Goal: Task Accomplishment & Management: Manage account settings

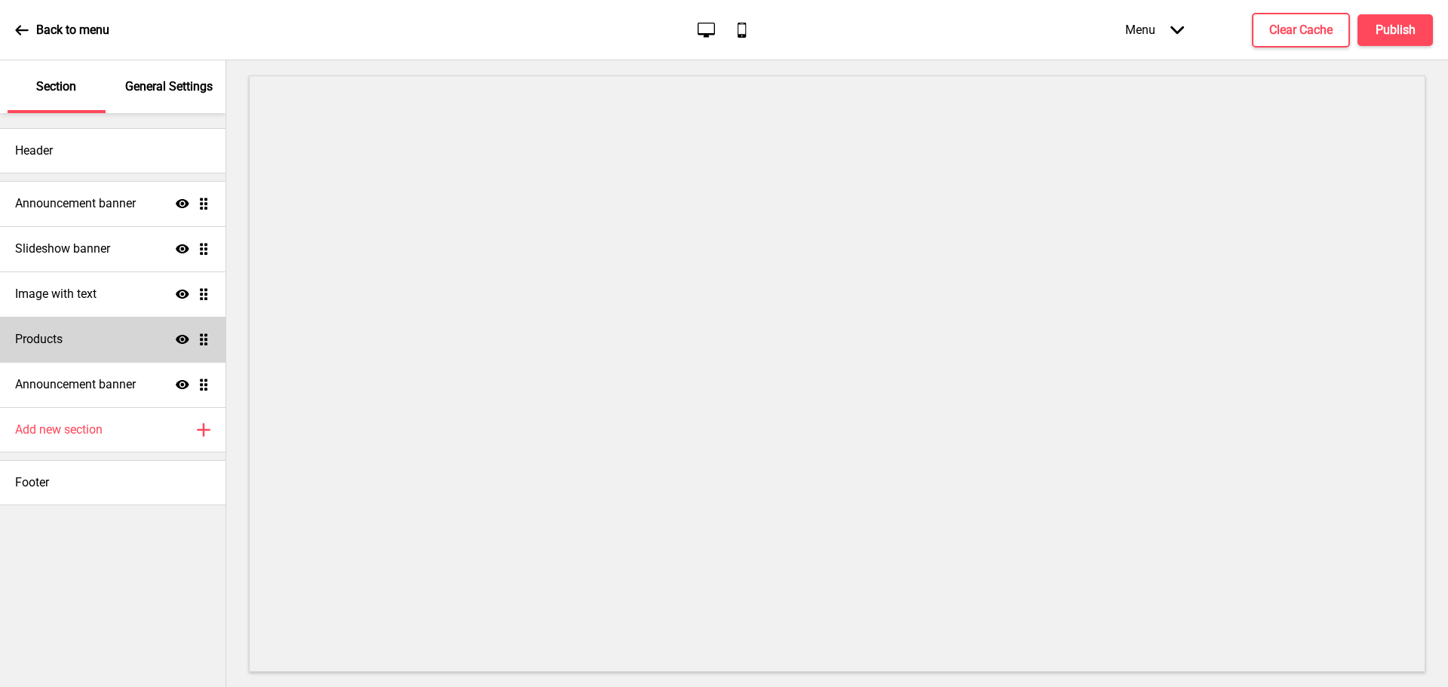
click at [203, 338] on ul "Announcement banner Show Drag Slideshow banner Show Drag Image with text Show D…" at bounding box center [113, 294] width 226 height 226
click at [181, 339] on icon at bounding box center [183, 339] width 14 height 9
click at [181, 333] on icon "Hide" at bounding box center [183, 340] width 14 height 14
click at [19, 23] on icon at bounding box center [22, 30] width 14 height 14
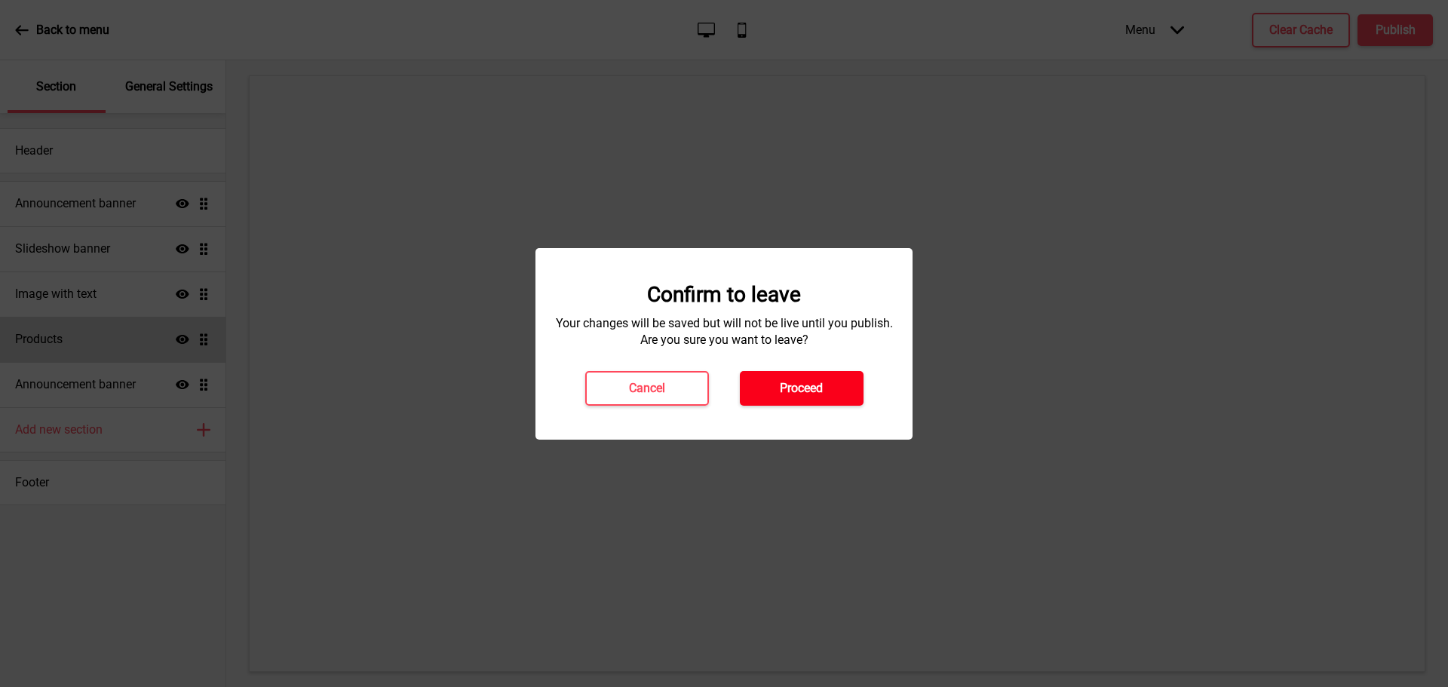
click at [827, 381] on button "Proceed" at bounding box center [802, 388] width 124 height 35
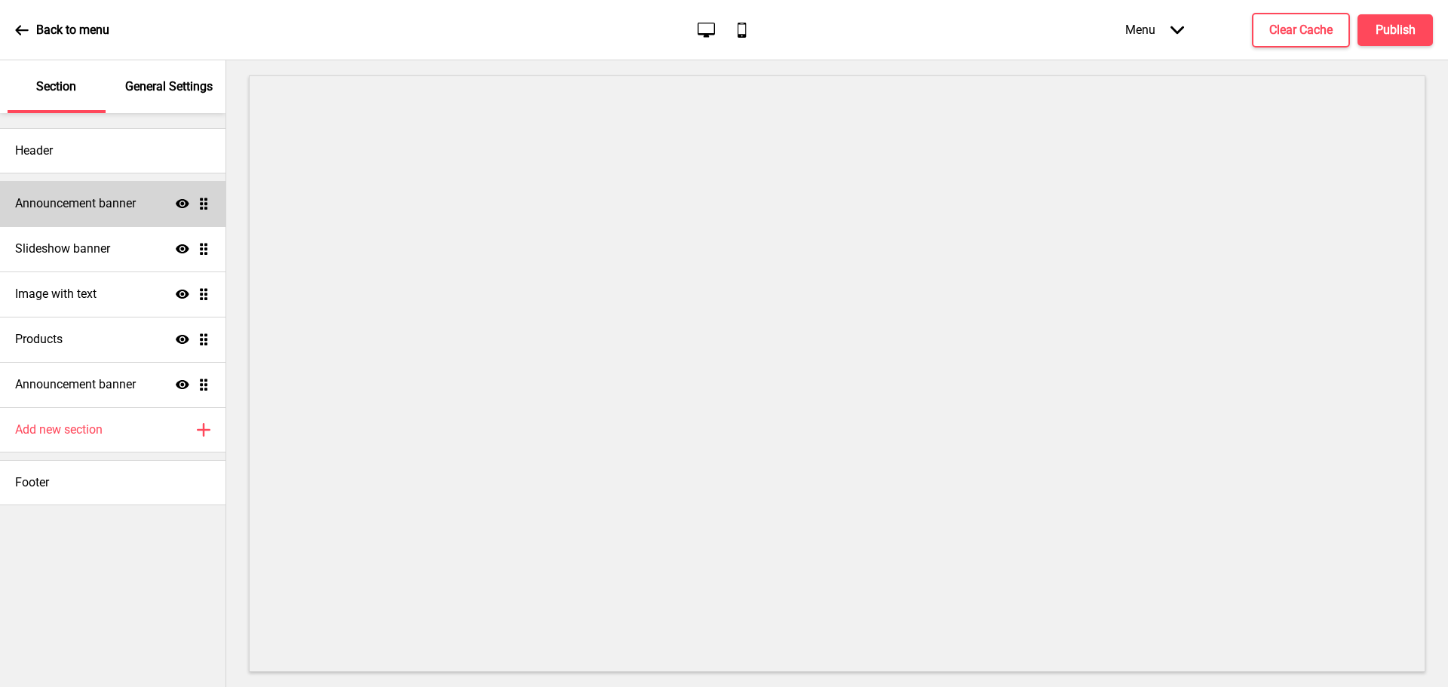
click at [111, 204] on h4 "Announcement banner" at bounding box center [75, 203] width 121 height 17
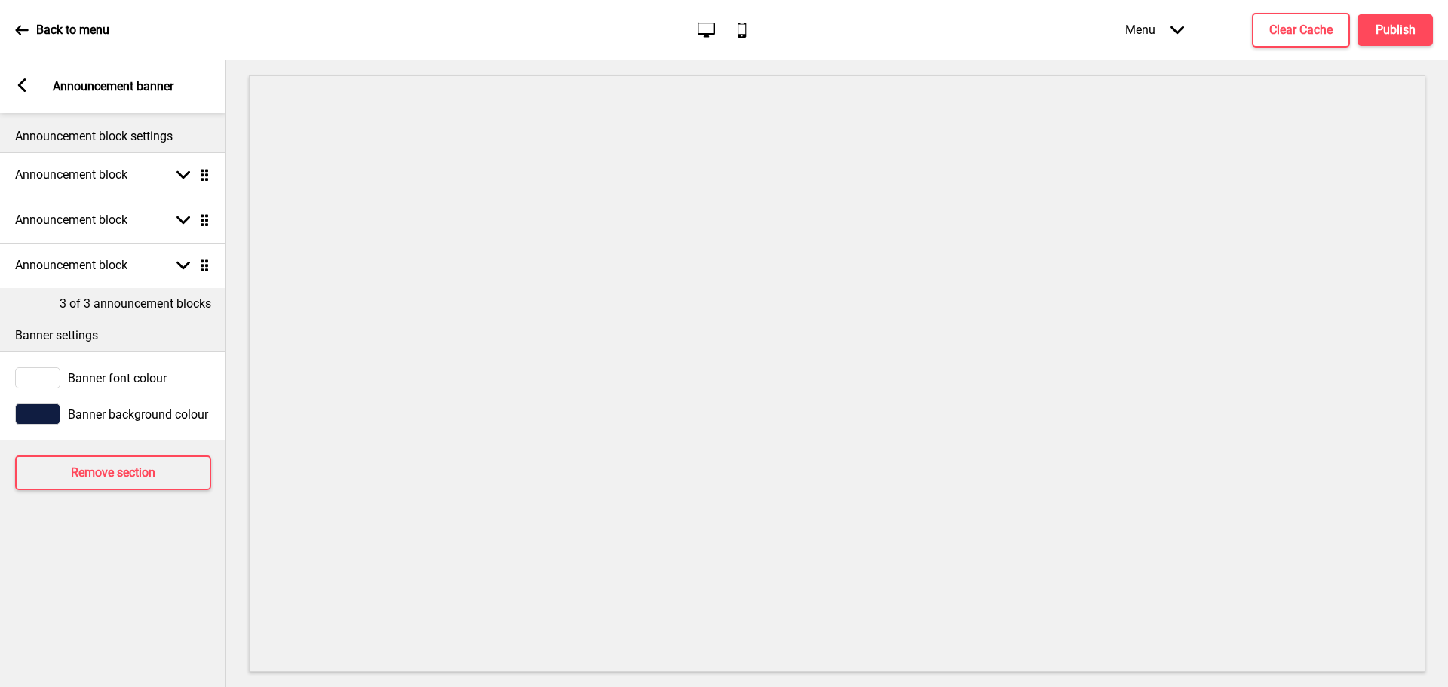
click at [20, 85] on icon at bounding box center [22, 85] width 8 height 14
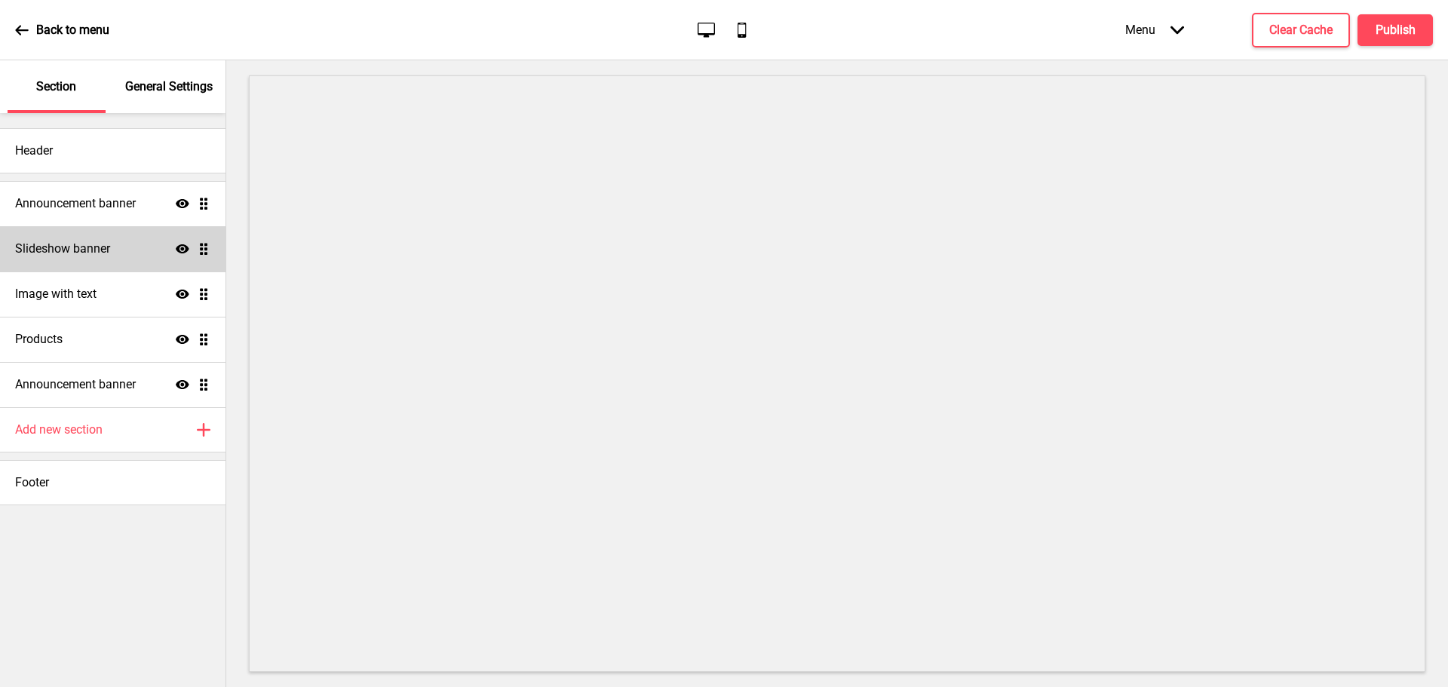
click at [106, 247] on h4 "Slideshow banner" at bounding box center [62, 249] width 95 height 17
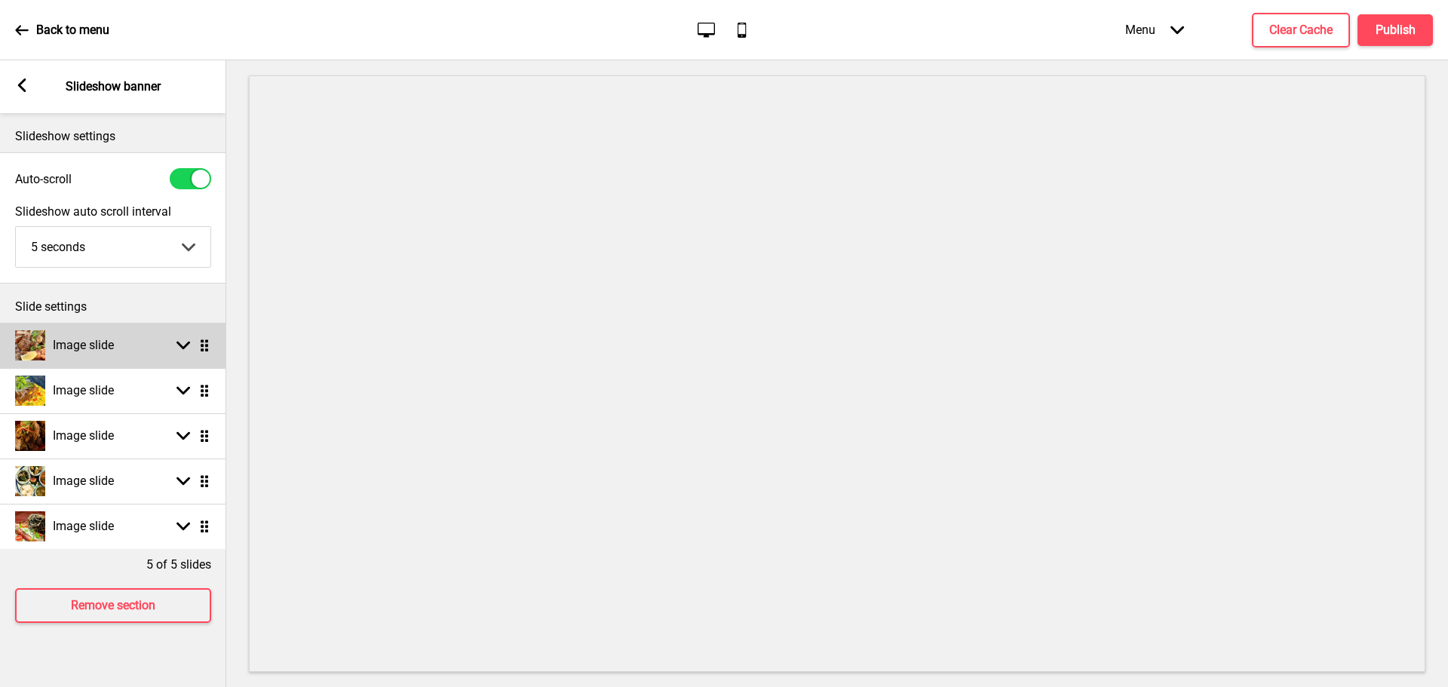
click at [201, 351] on ul "Image slide Arrow down Drag Image slide Arrow down Drag Image slide Arrow down …" at bounding box center [113, 436] width 226 height 226
click at [183, 345] on rect at bounding box center [183, 346] width 14 height 14
select select "right"
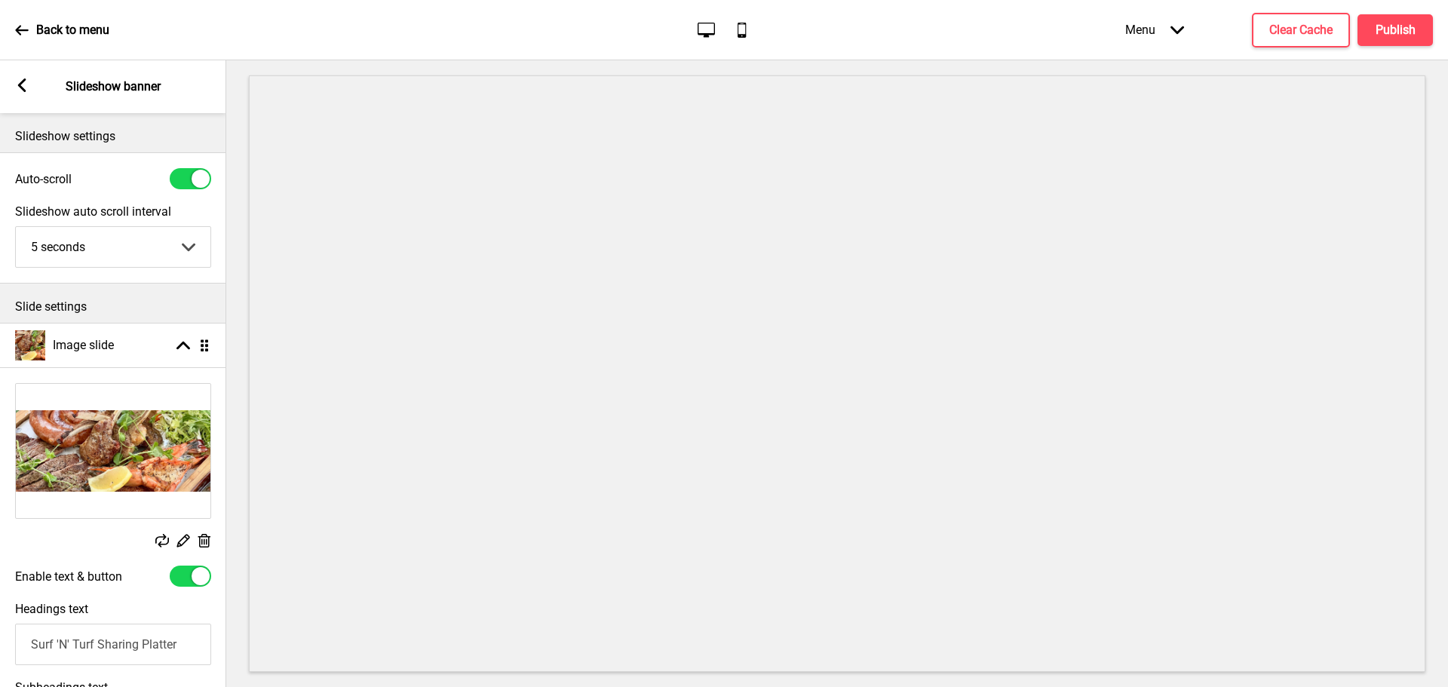
click at [184, 539] on rect at bounding box center [183, 541] width 16 height 16
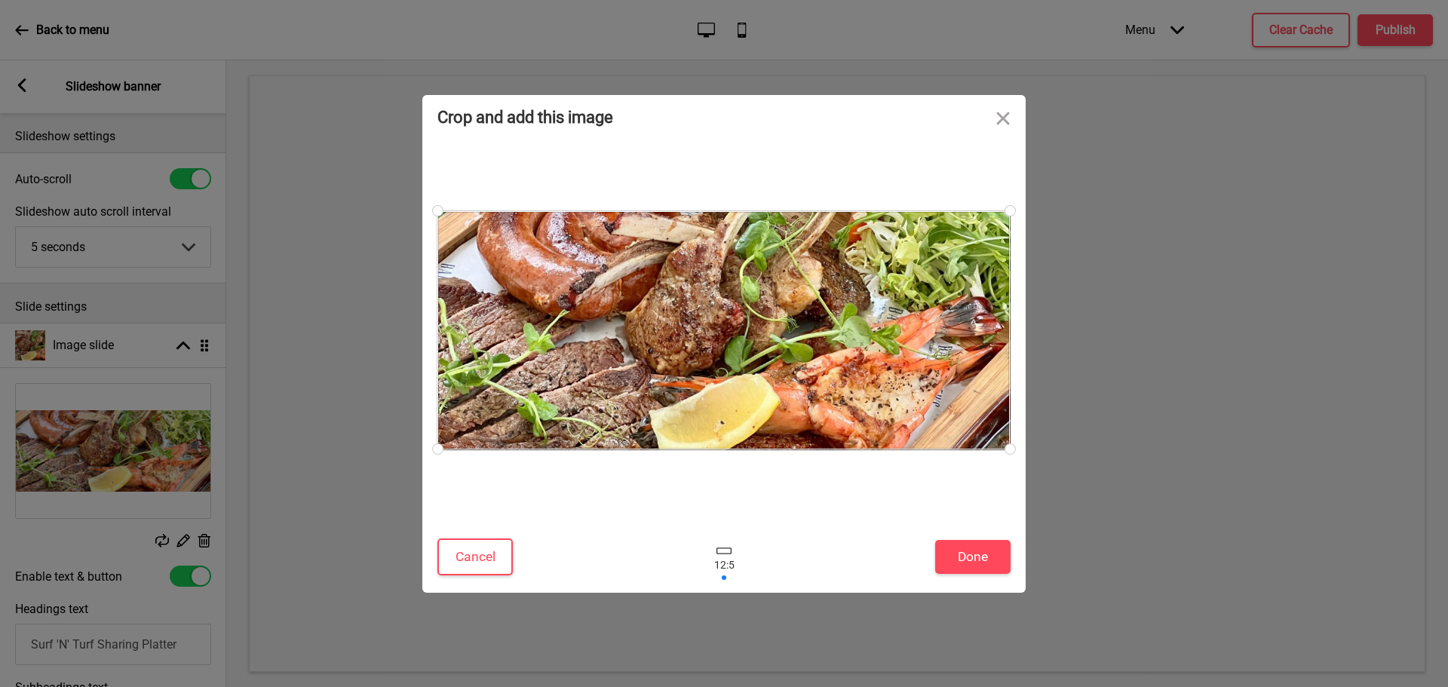
click at [735, 285] on div at bounding box center [723, 330] width 572 height 238
click at [1005, 120] on button "Close" at bounding box center [1003, 117] width 45 height 45
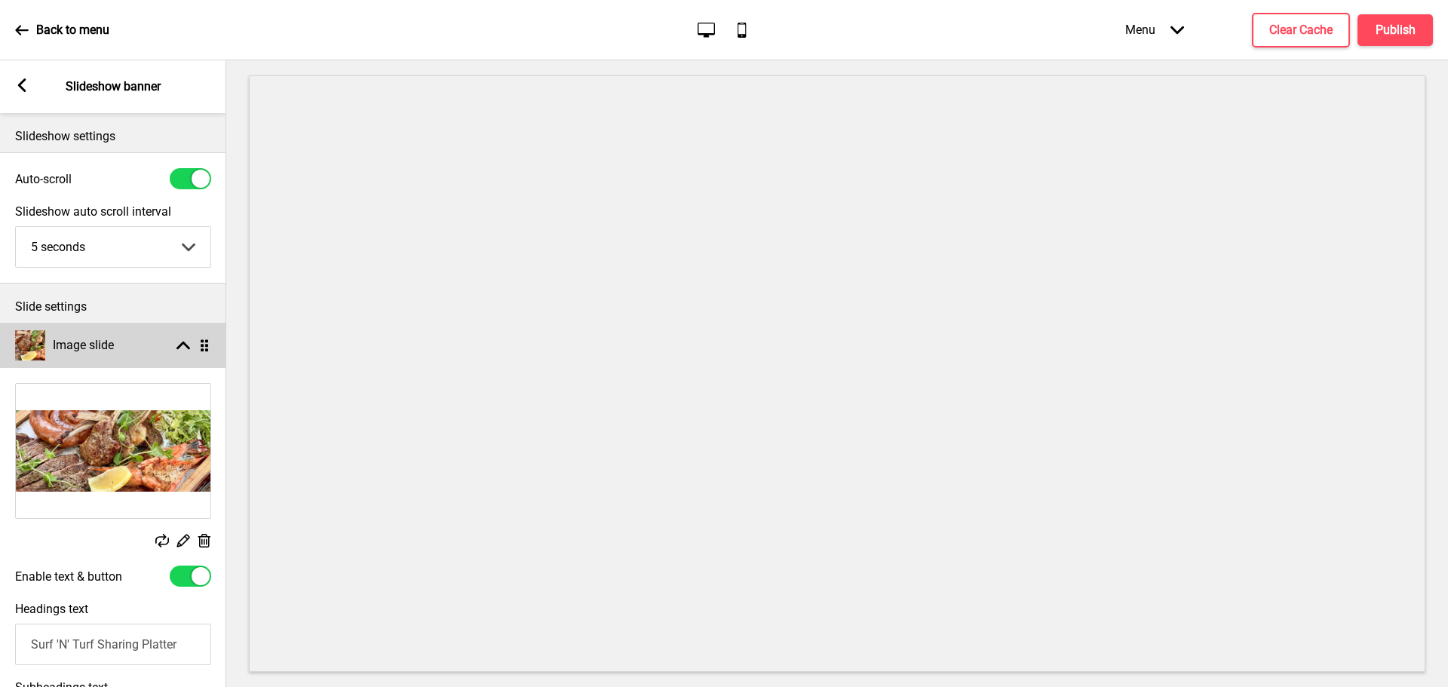
click at [183, 345] on rect at bounding box center [183, 346] width 14 height 14
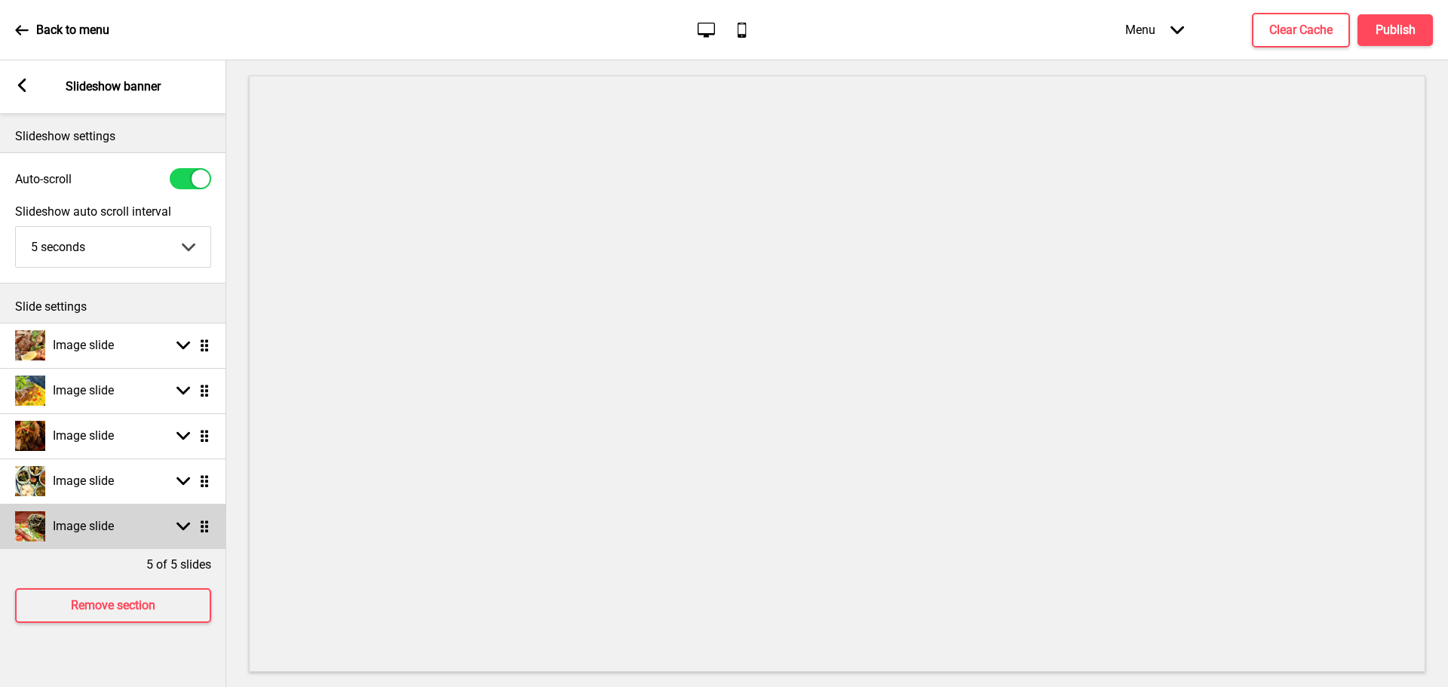
click at [204, 520] on ul "Image slide Arrow down Drag Image slide Arrow down Drag Image slide Arrow down …" at bounding box center [113, 436] width 226 height 226
click at [189, 527] on rect at bounding box center [183, 527] width 14 height 14
select select "right"
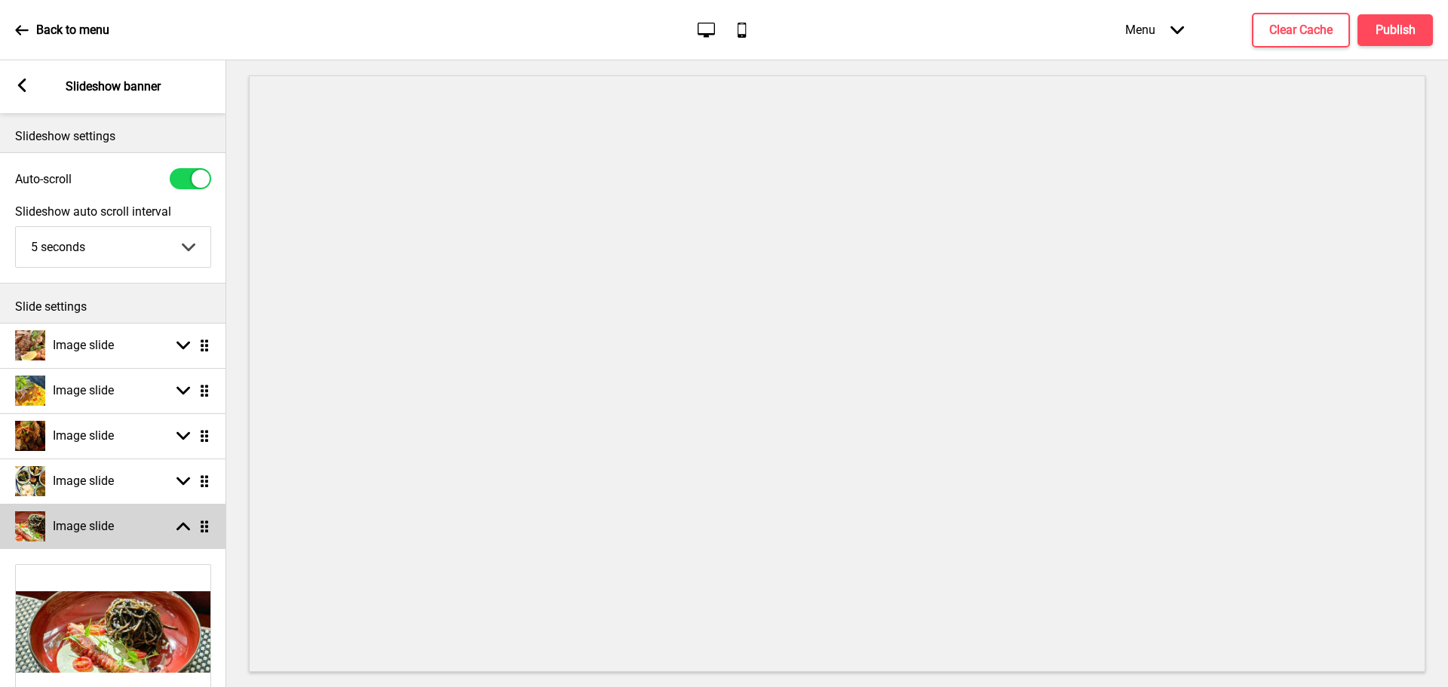
click at [180, 523] on rect at bounding box center [183, 527] width 14 height 14
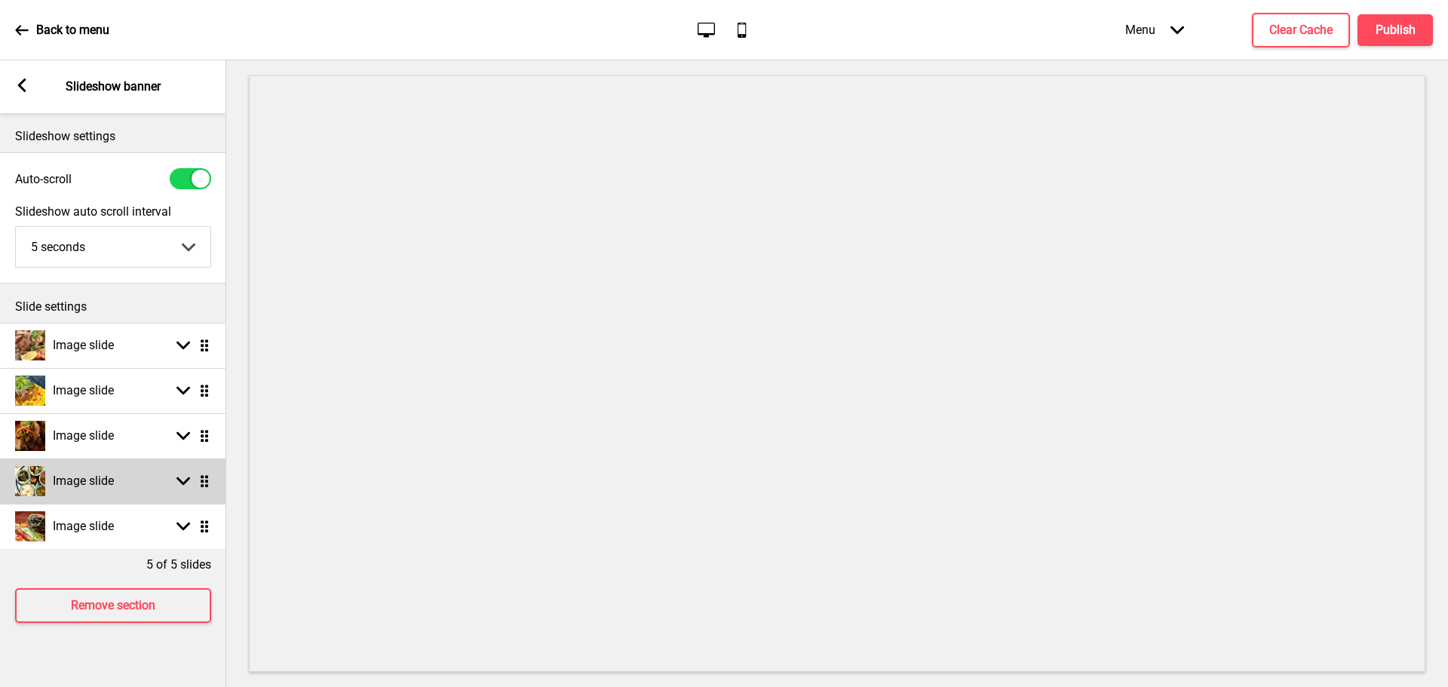
click at [84, 477] on h4 "Image slide" at bounding box center [83, 481] width 61 height 17
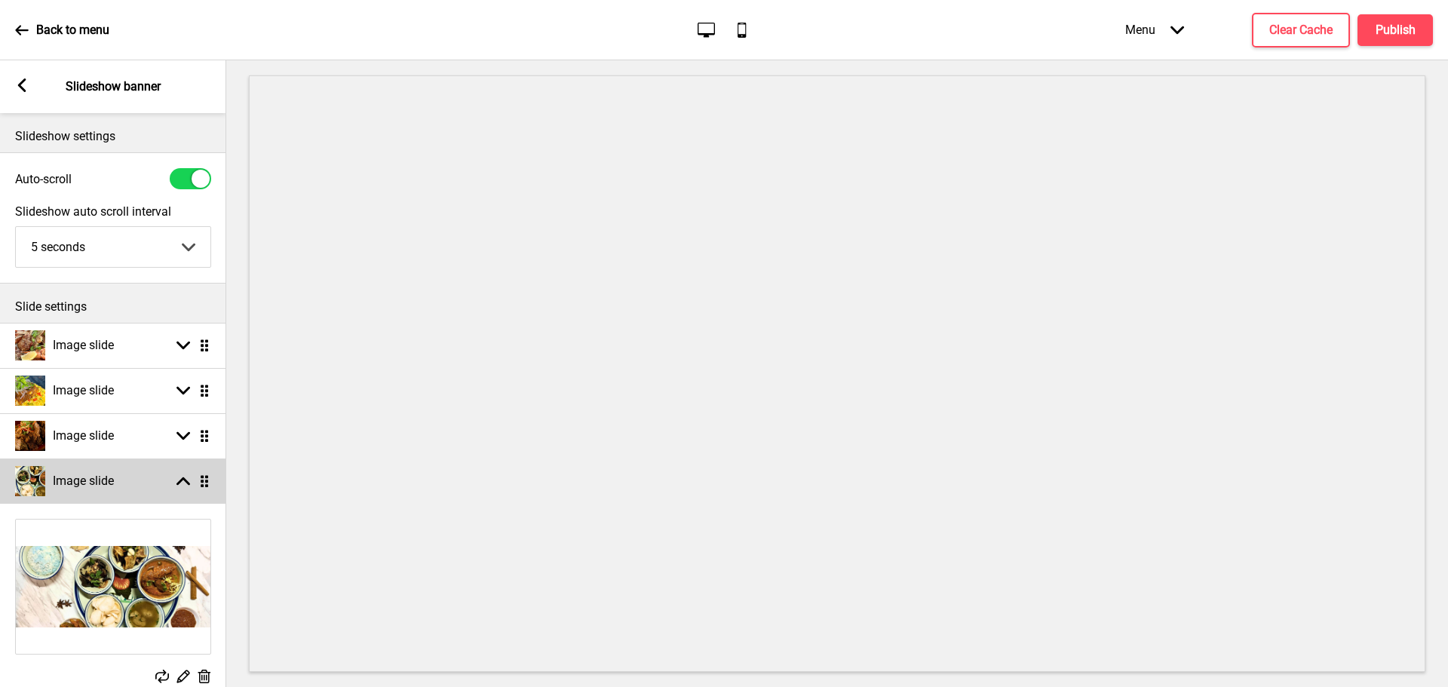
click at [84, 483] on h4 "Image slide" at bounding box center [83, 481] width 61 height 17
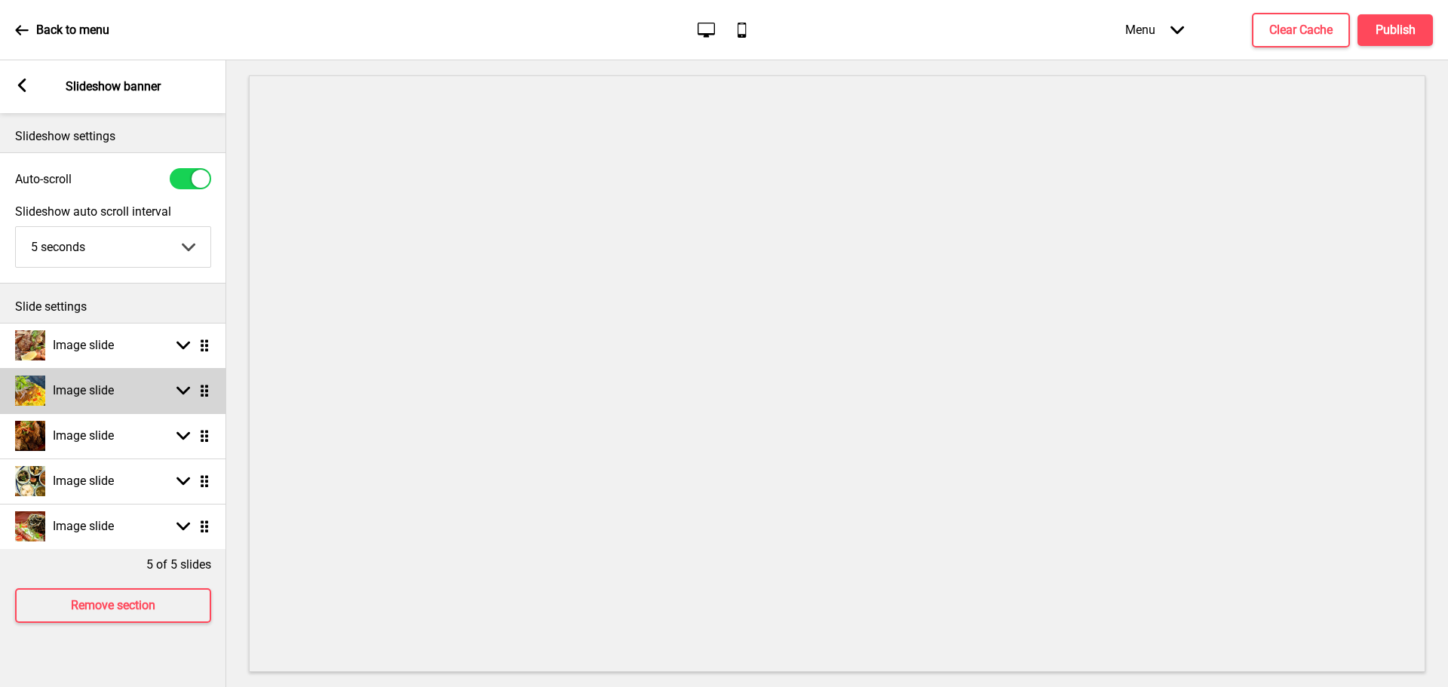
click at [68, 384] on h4 "Image slide" at bounding box center [83, 390] width 61 height 17
select select "right"
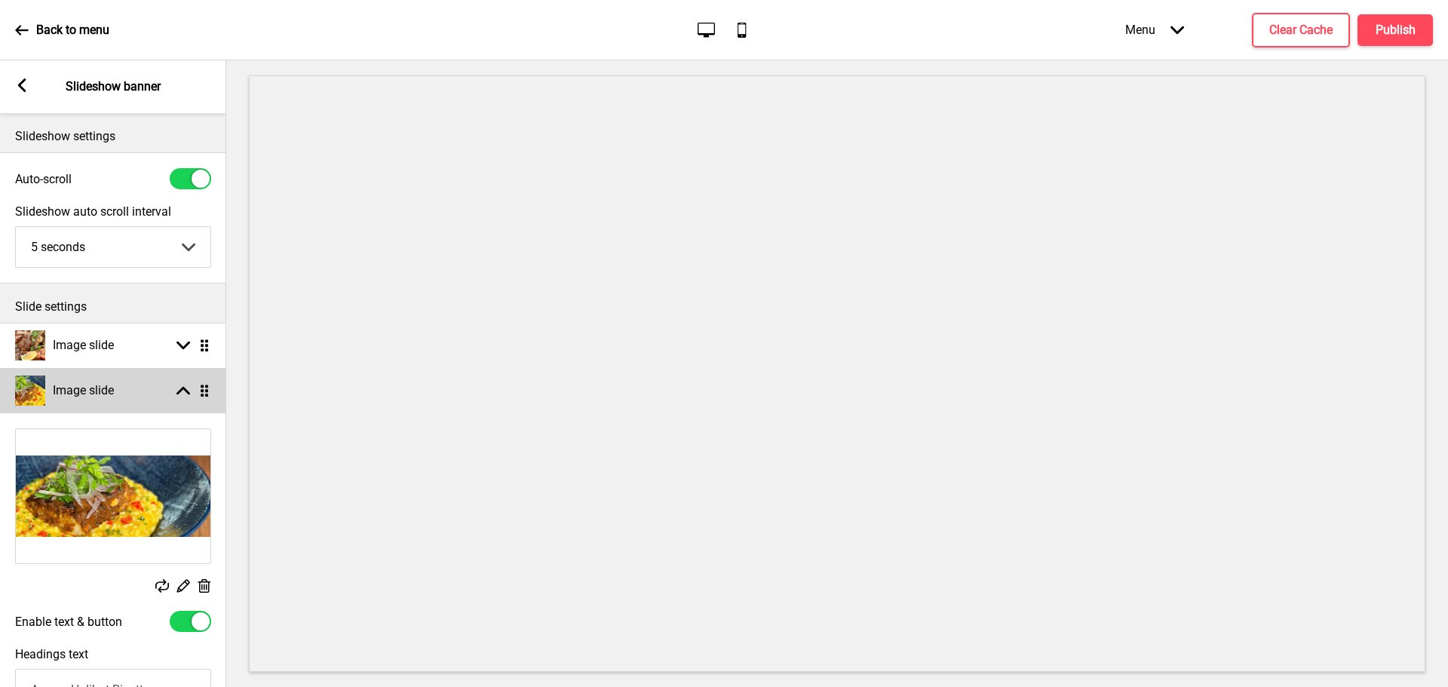
click at [60, 389] on h4 "Image slide" at bounding box center [83, 390] width 61 height 17
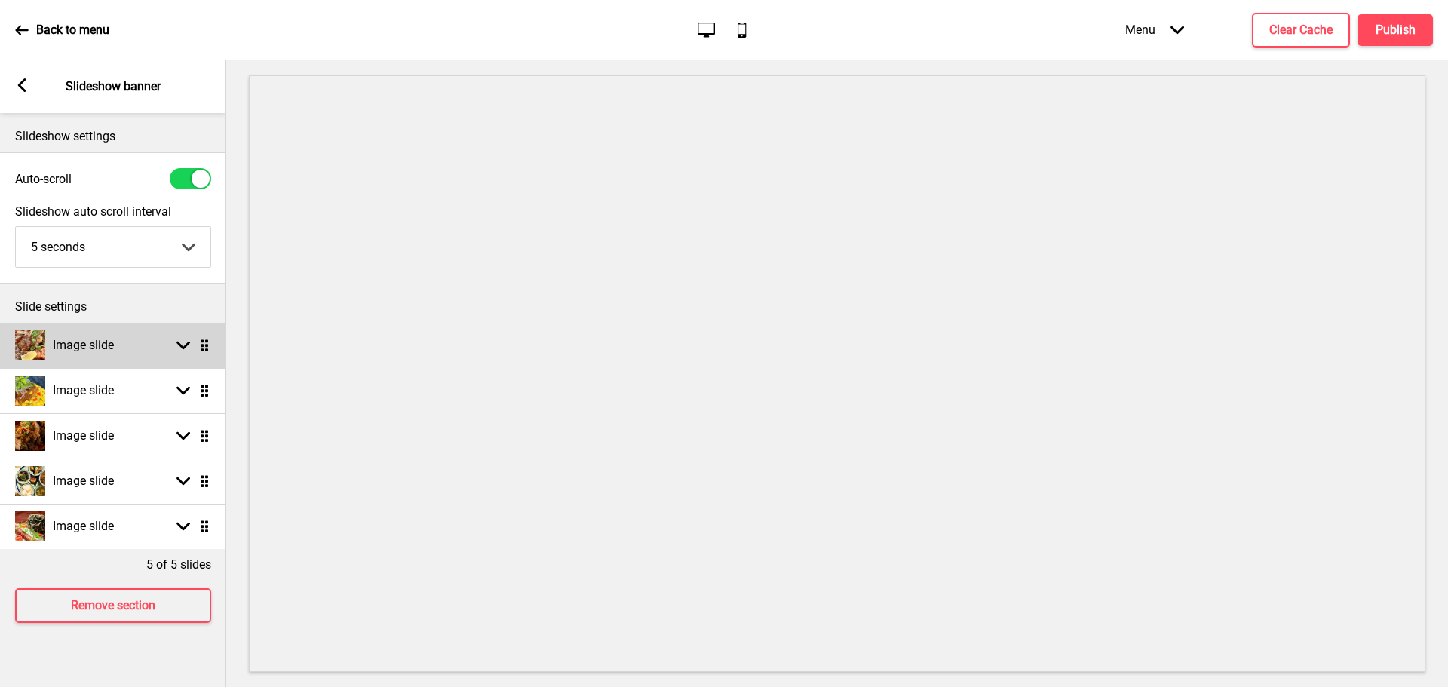
click at [78, 342] on h4 "Image slide" at bounding box center [83, 345] width 61 height 17
select select "right"
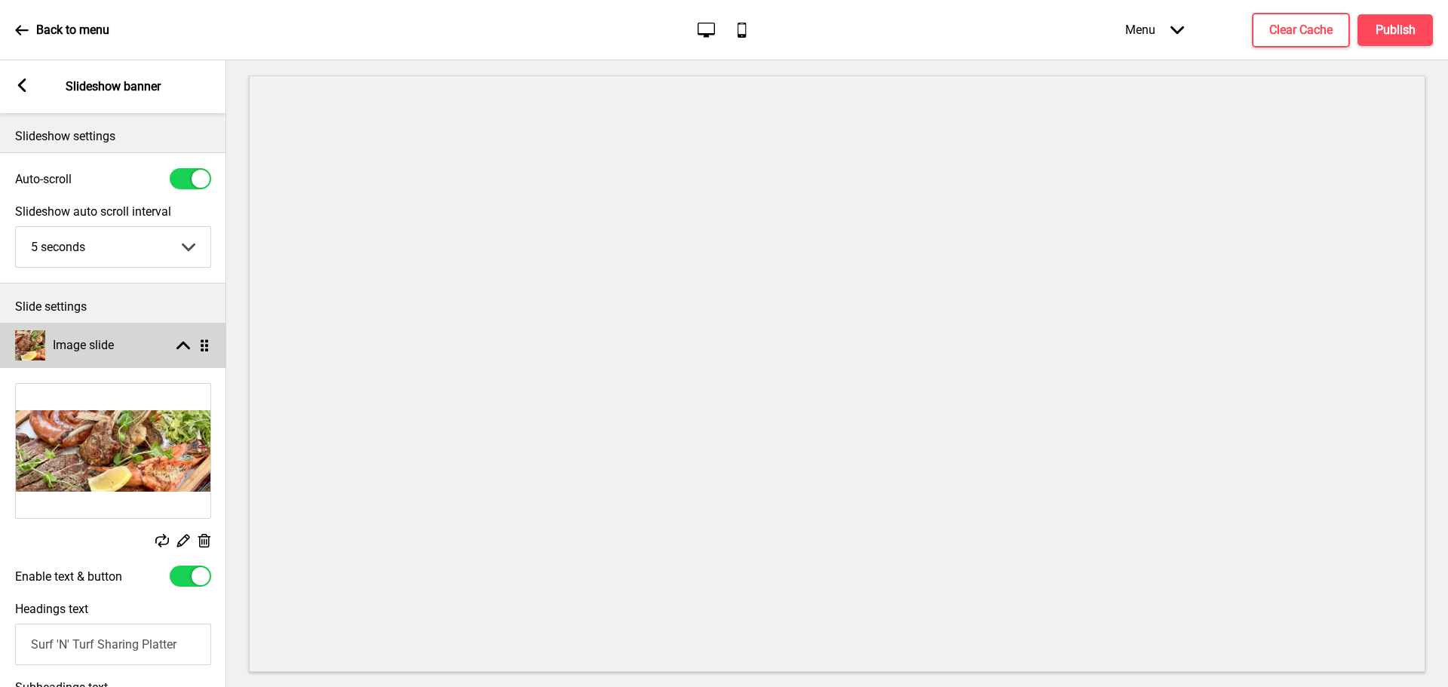
click at [78, 342] on h4 "Image slide" at bounding box center [83, 345] width 61 height 17
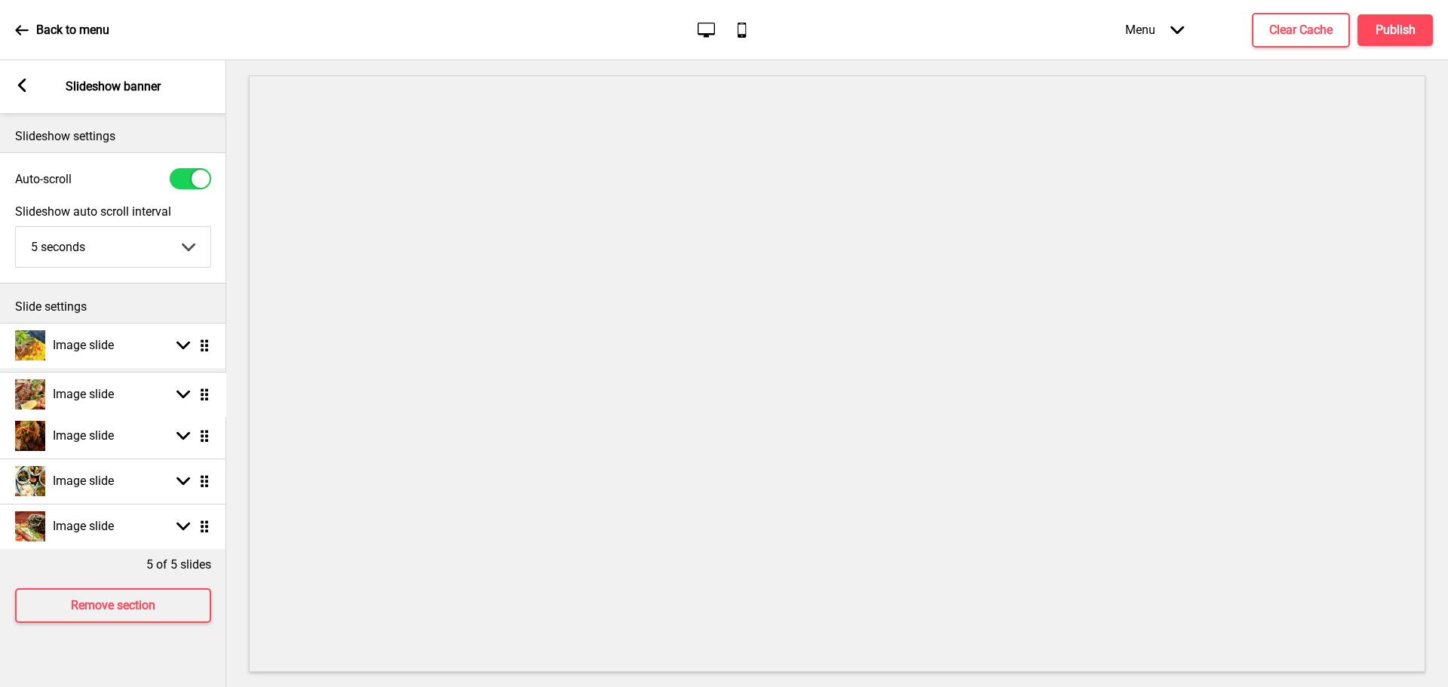
drag, startPoint x: 204, startPoint y: 343, endPoint x: 201, endPoint y: 392, distance: 49.2
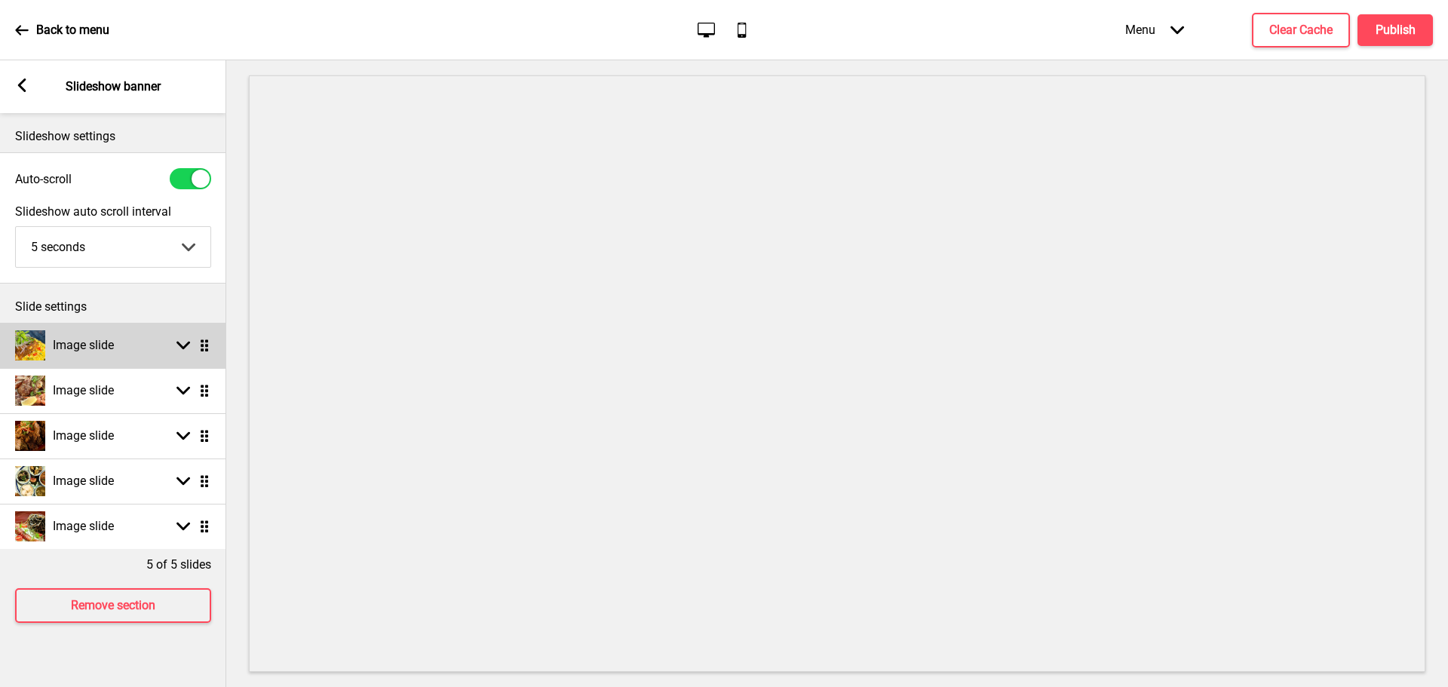
click at [83, 342] on h4 "Image slide" at bounding box center [83, 345] width 61 height 17
select select "right"
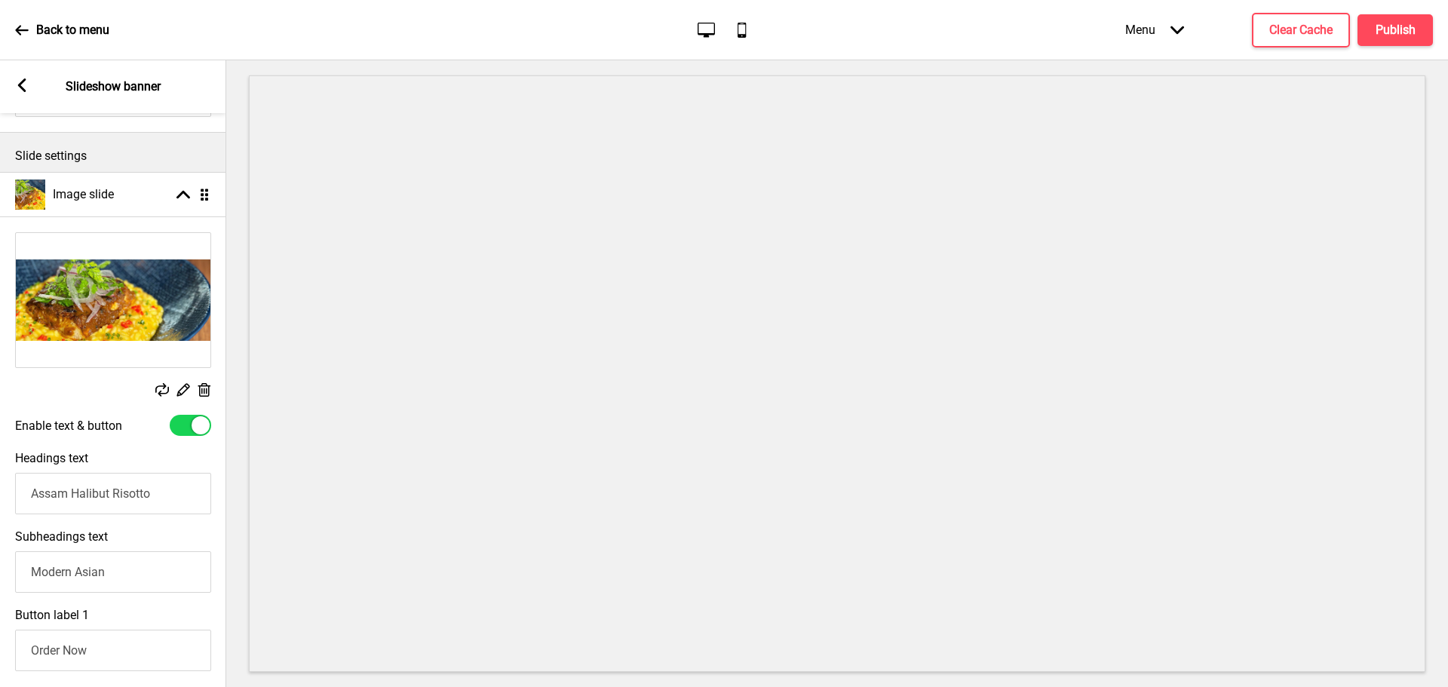
scroll to position [75, 0]
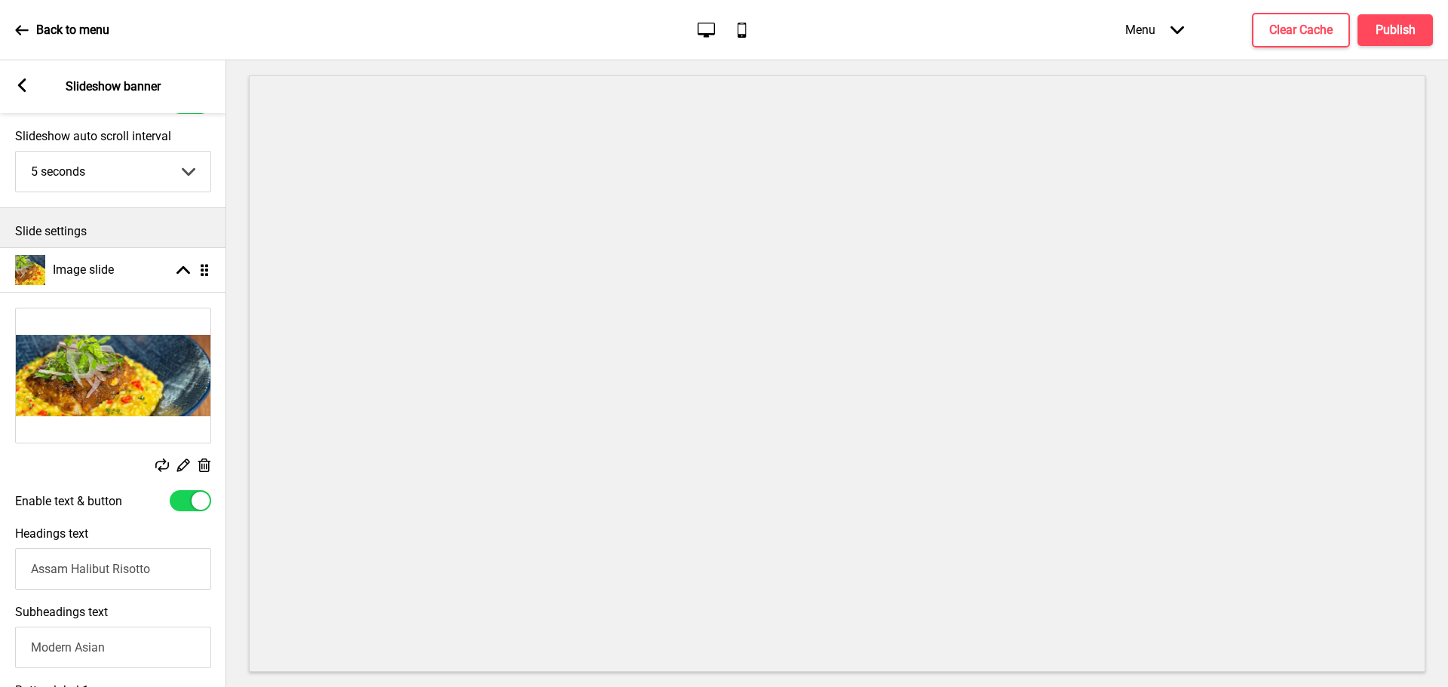
click at [149, 393] on img at bounding box center [113, 375] width 195 height 134
click at [207, 464] on icon at bounding box center [204, 466] width 13 height 14
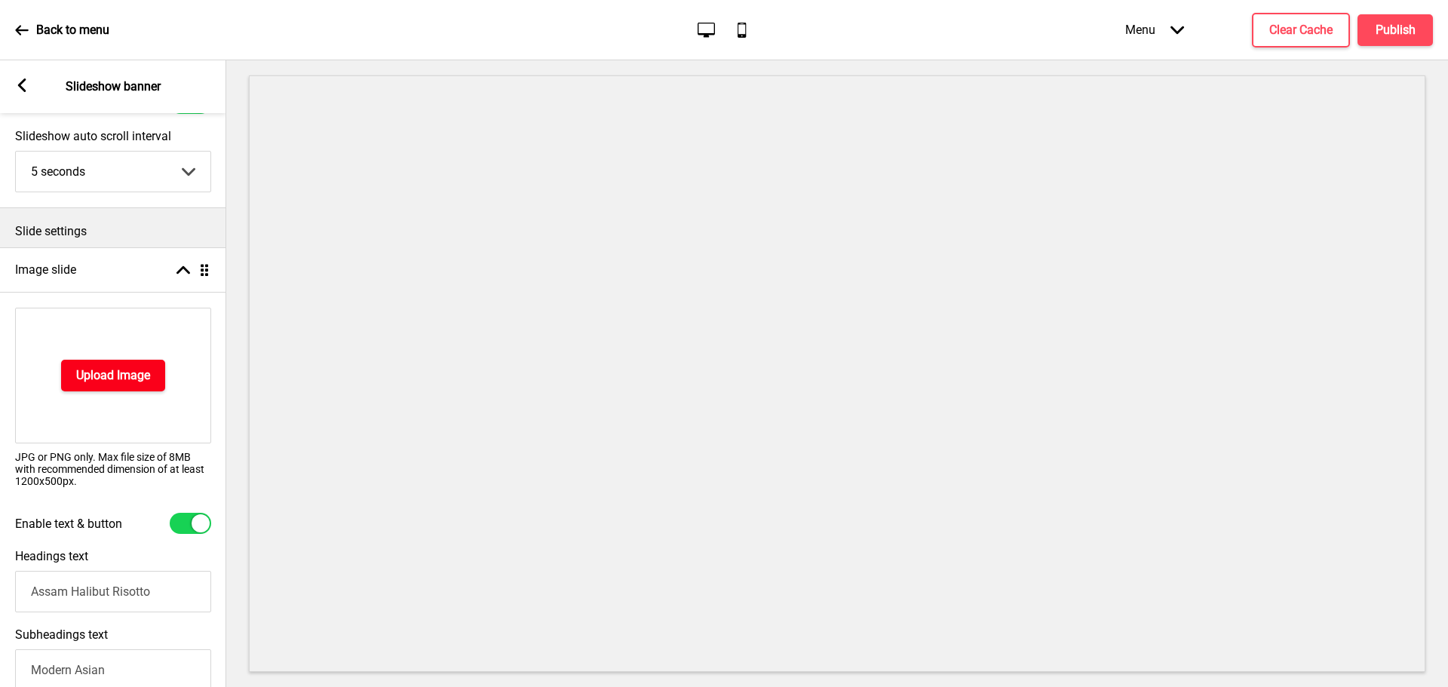
click at [121, 374] on h4 "Upload Image" at bounding box center [113, 375] width 74 height 17
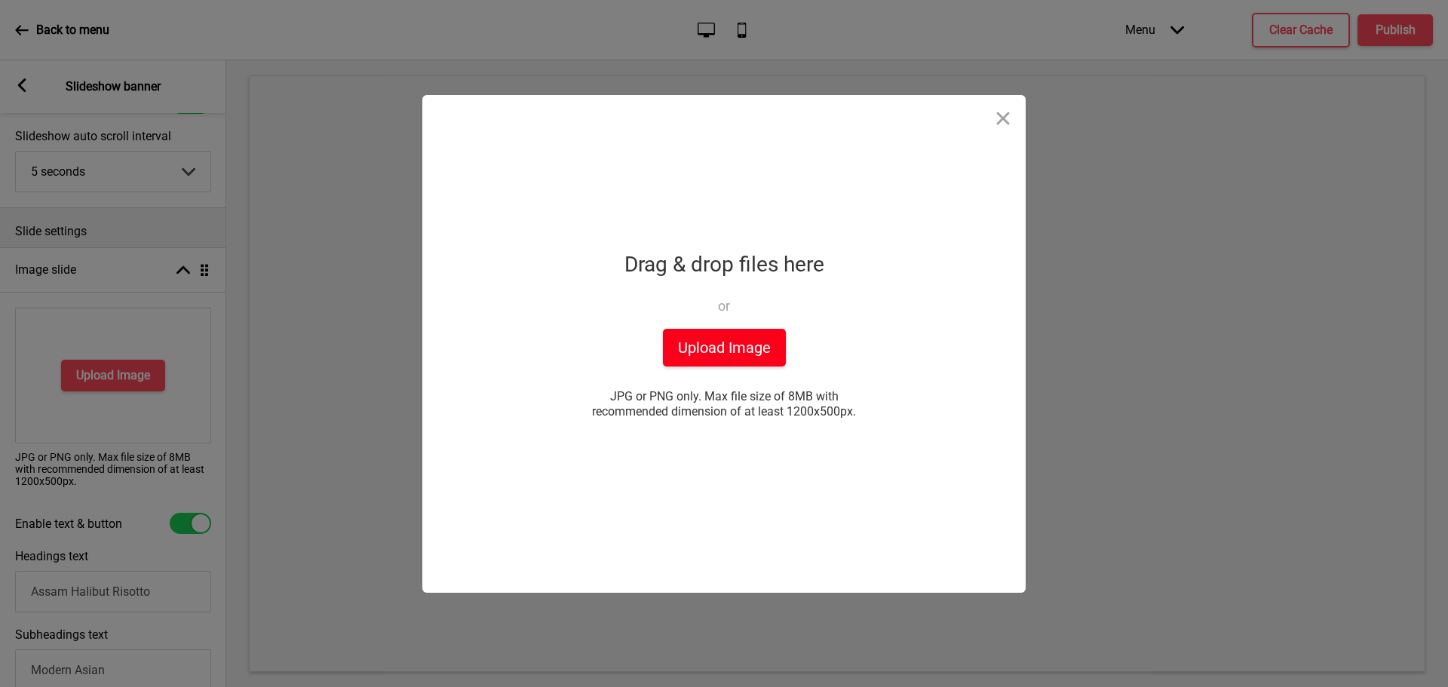
click at [710, 348] on button "Upload Image" at bounding box center [724, 348] width 123 height 38
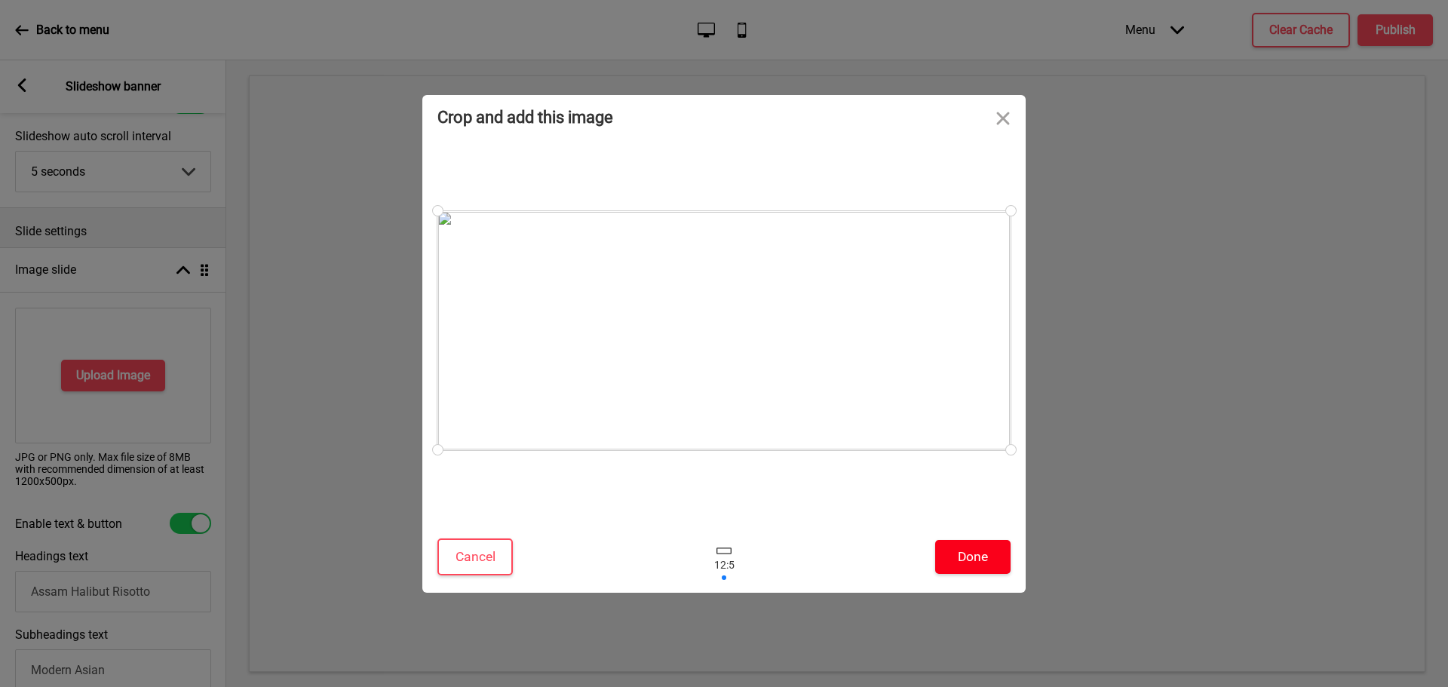
click at [976, 558] on button "Done" at bounding box center [972, 557] width 75 height 34
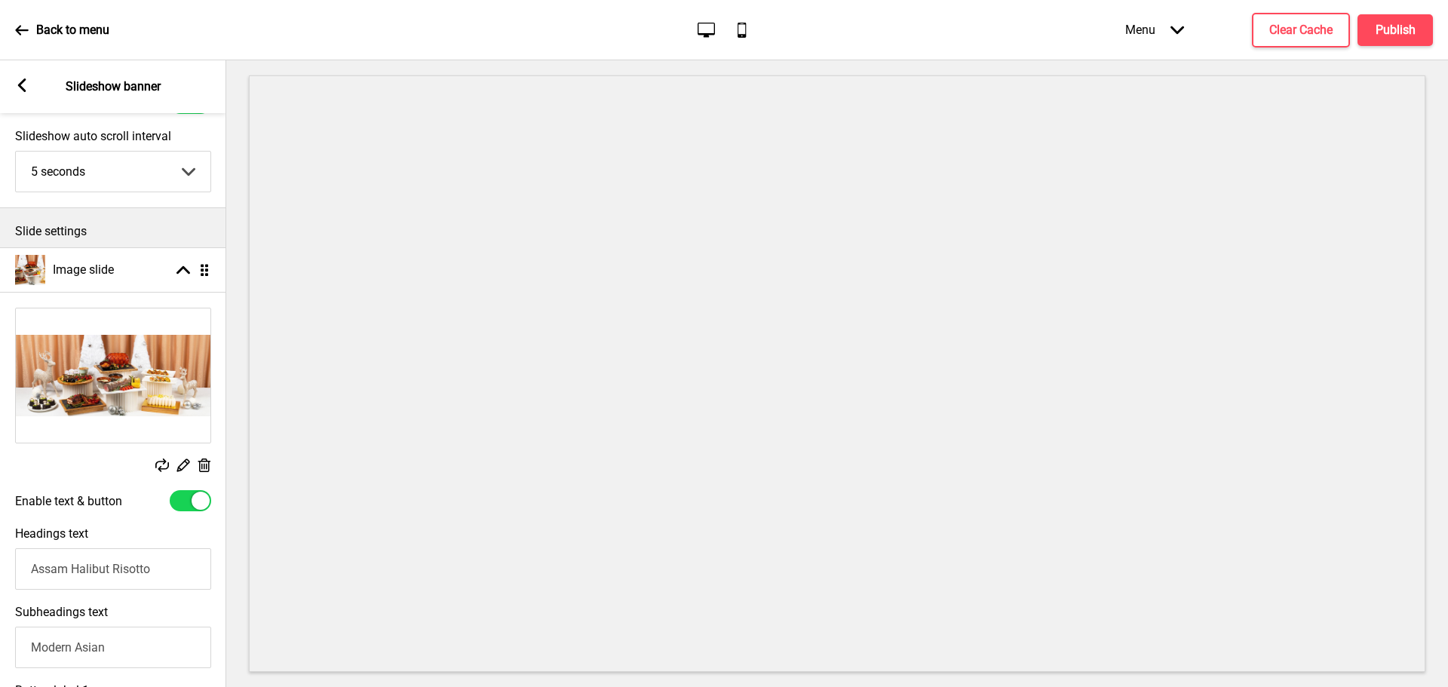
click at [109, 566] on input "Assam Halibut Risotto" at bounding box center [113, 568] width 196 height 41
type input "Festive Takeaways 2025"
click at [112, 647] on input "Modern Asian" at bounding box center [113, 647] width 196 height 41
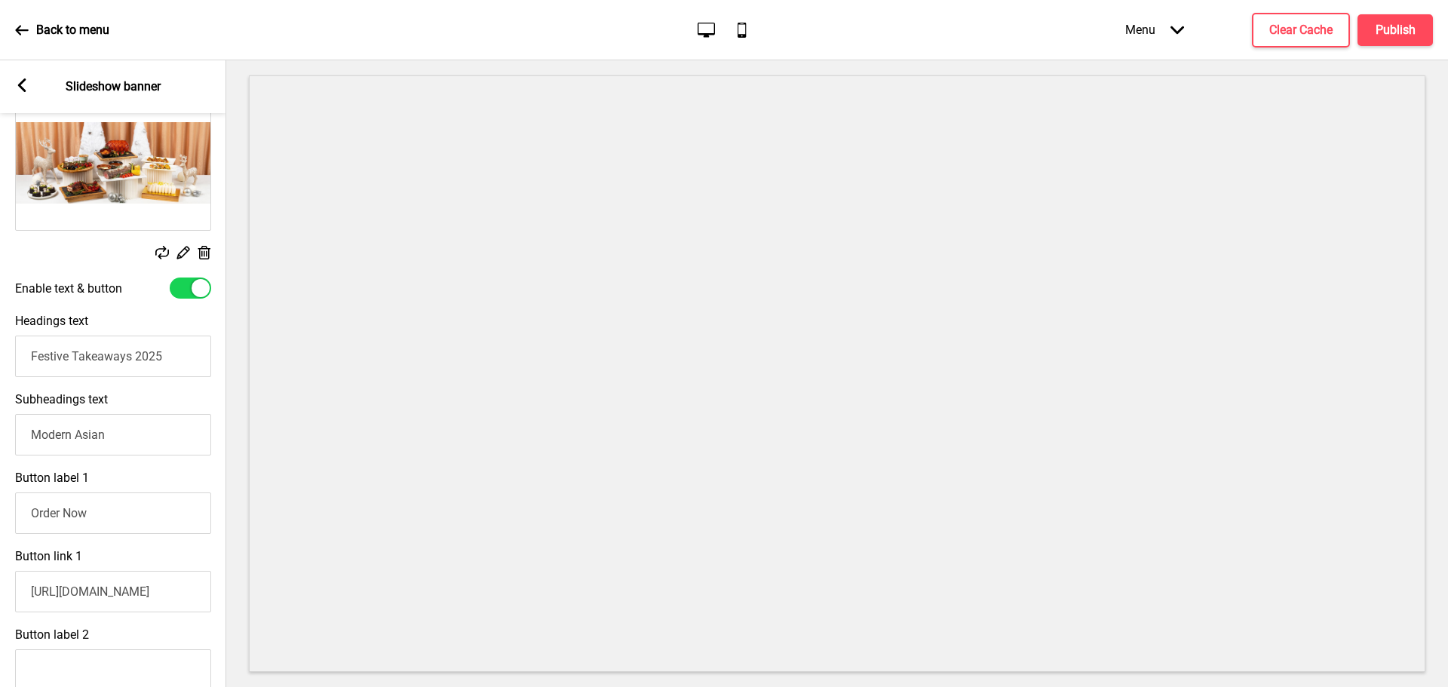
scroll to position [302, 0]
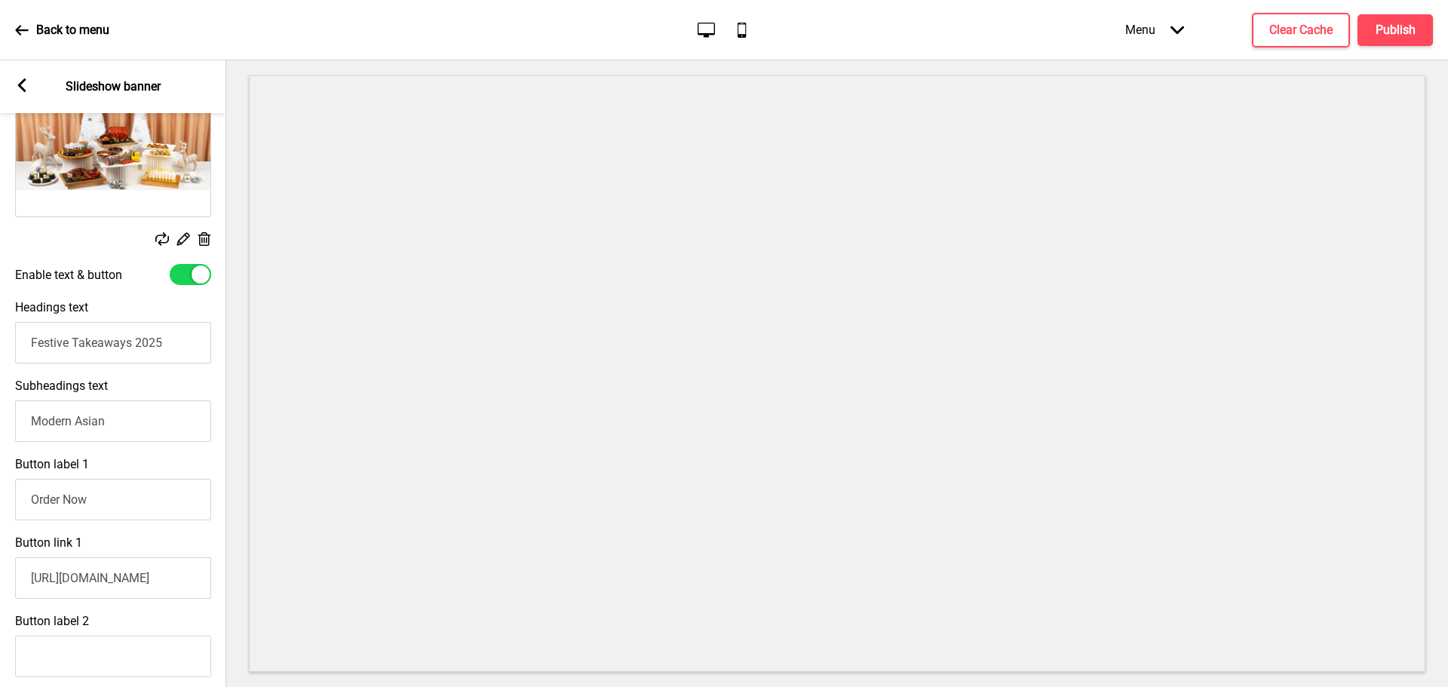
click at [115, 506] on input "Order Now" at bounding box center [113, 499] width 196 height 41
type input "Pre-Order Now"
click at [120, 420] on input "Modern Asian" at bounding box center [113, 421] width 196 height 41
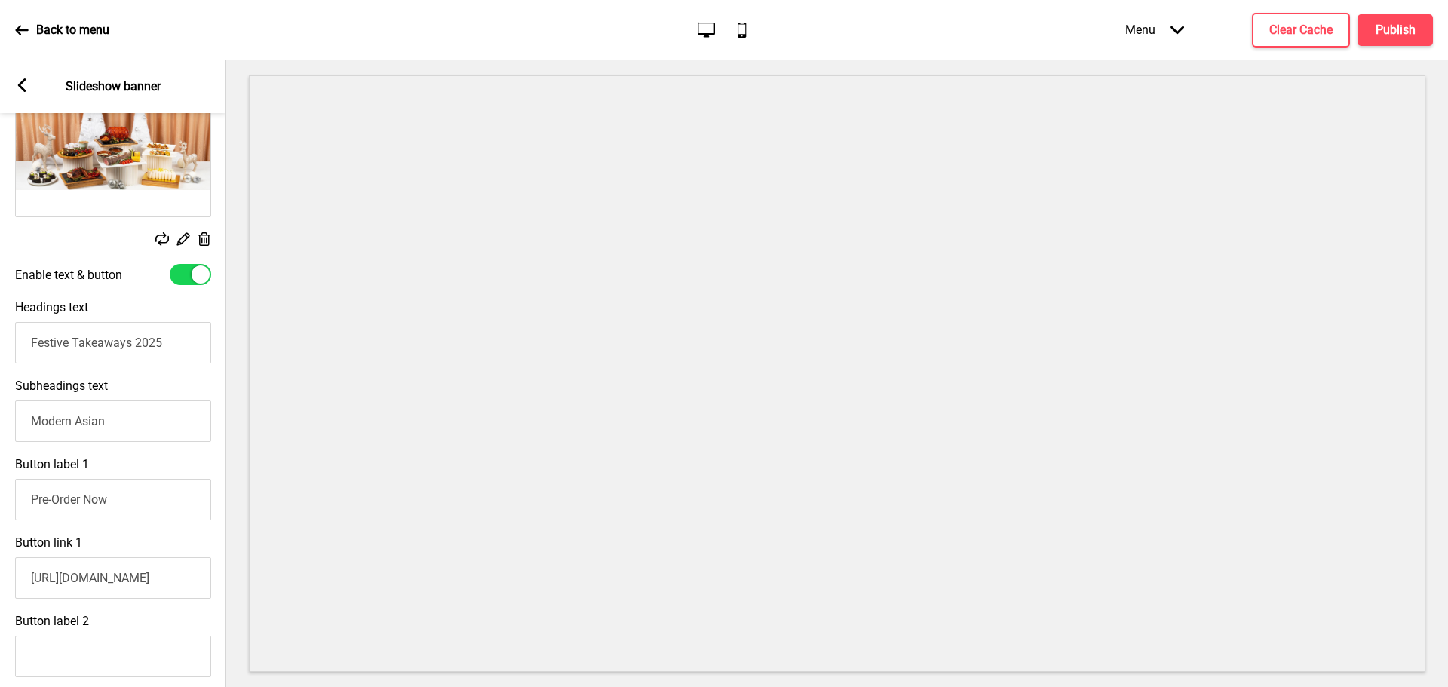
click at [120, 420] on input "Modern Asian" at bounding box center [113, 421] width 196 height 41
click at [106, 419] on input "Modern Asian" at bounding box center [113, 421] width 196 height 41
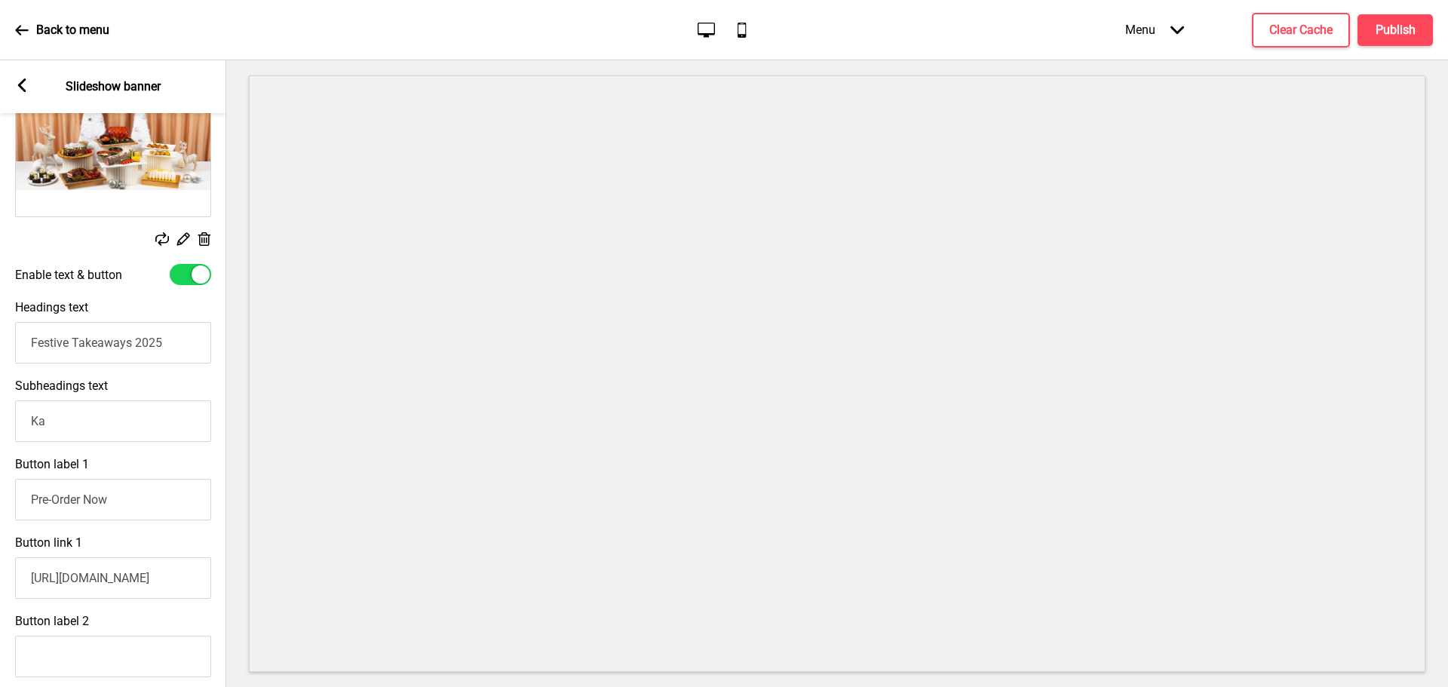
type input "K"
type input "A Katong Christmas"
click at [149, 382] on div "Subheadings text A Katong Christmas" at bounding box center [113, 410] width 226 height 78
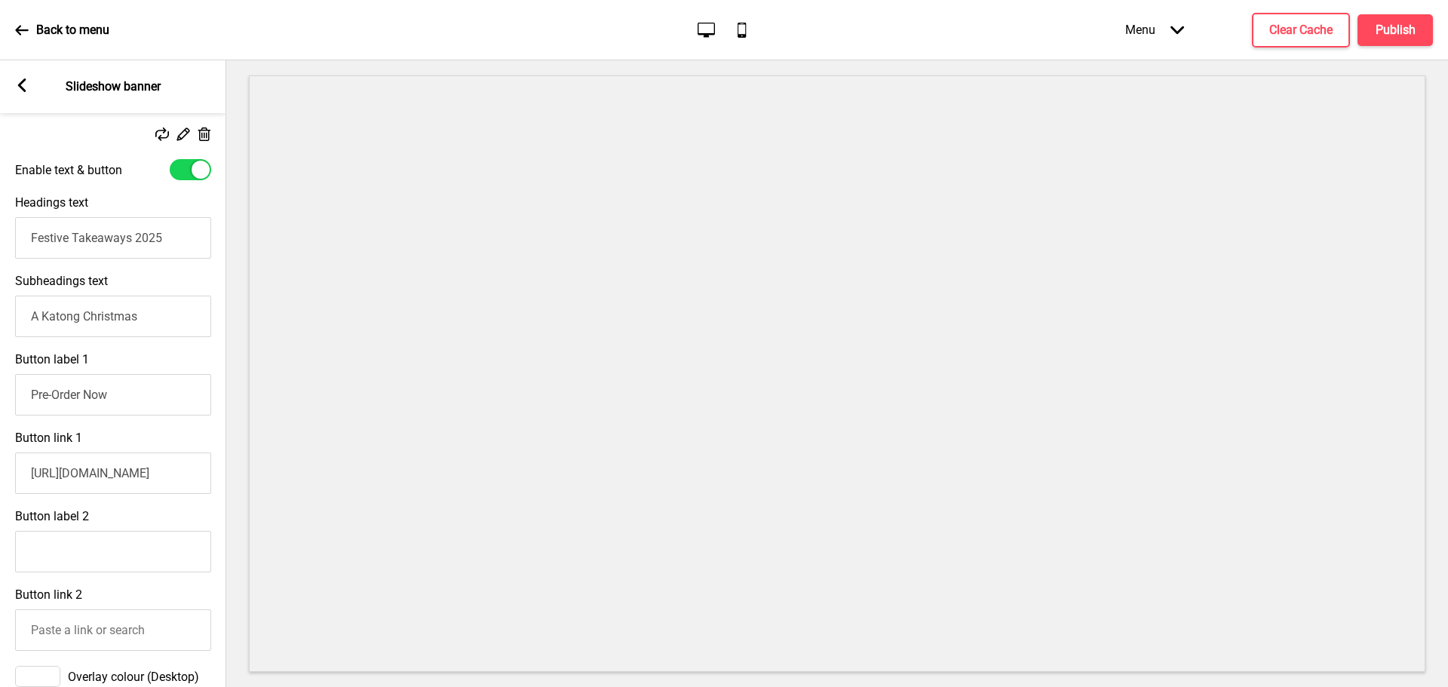
scroll to position [453, 0]
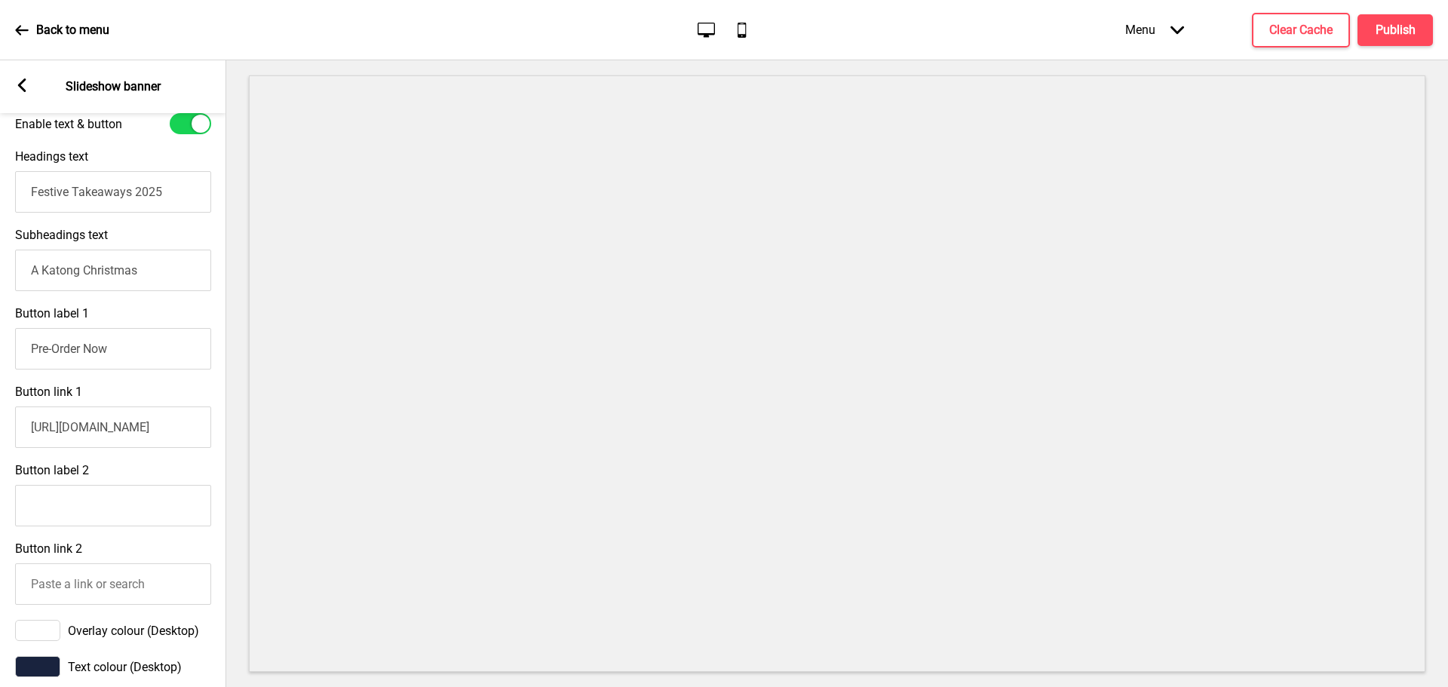
click at [124, 427] on input "[URL][DOMAIN_NAME]" at bounding box center [113, 427] width 196 height 41
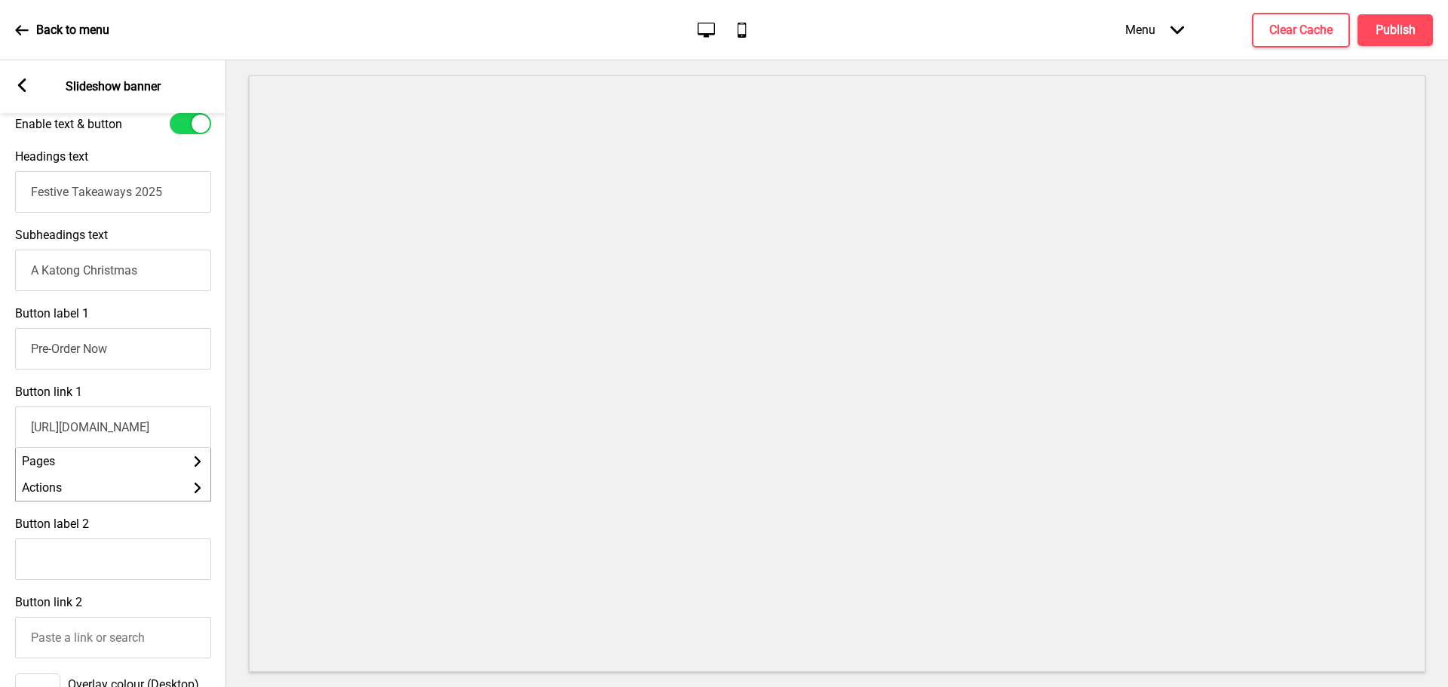
click at [124, 427] on input "[URL][DOMAIN_NAME]" at bounding box center [113, 427] width 196 height 41
click at [176, 383] on div "Button link 1 [URL][DOMAIN_NAME] Pages Arrow right Actions Arrow right" at bounding box center [113, 443] width 226 height 132
click at [169, 386] on div "Button link 1 [URL][DOMAIN_NAME] Pages Arrow right Actions Arrow right" at bounding box center [113, 443] width 226 height 132
click at [170, 386] on div "Button link 1 [URL][DOMAIN_NAME] Pages Arrow right Actions Arrow right" at bounding box center [113, 443] width 226 height 132
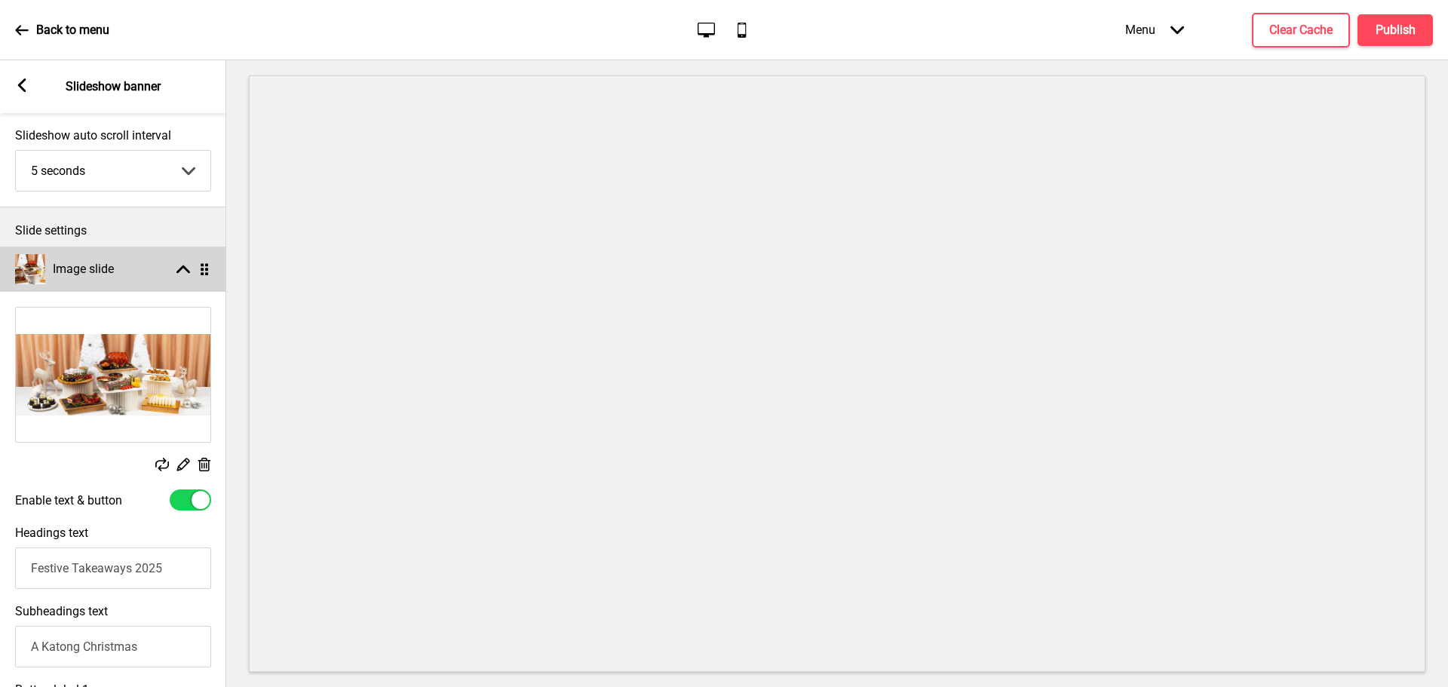
scroll to position [0, 0]
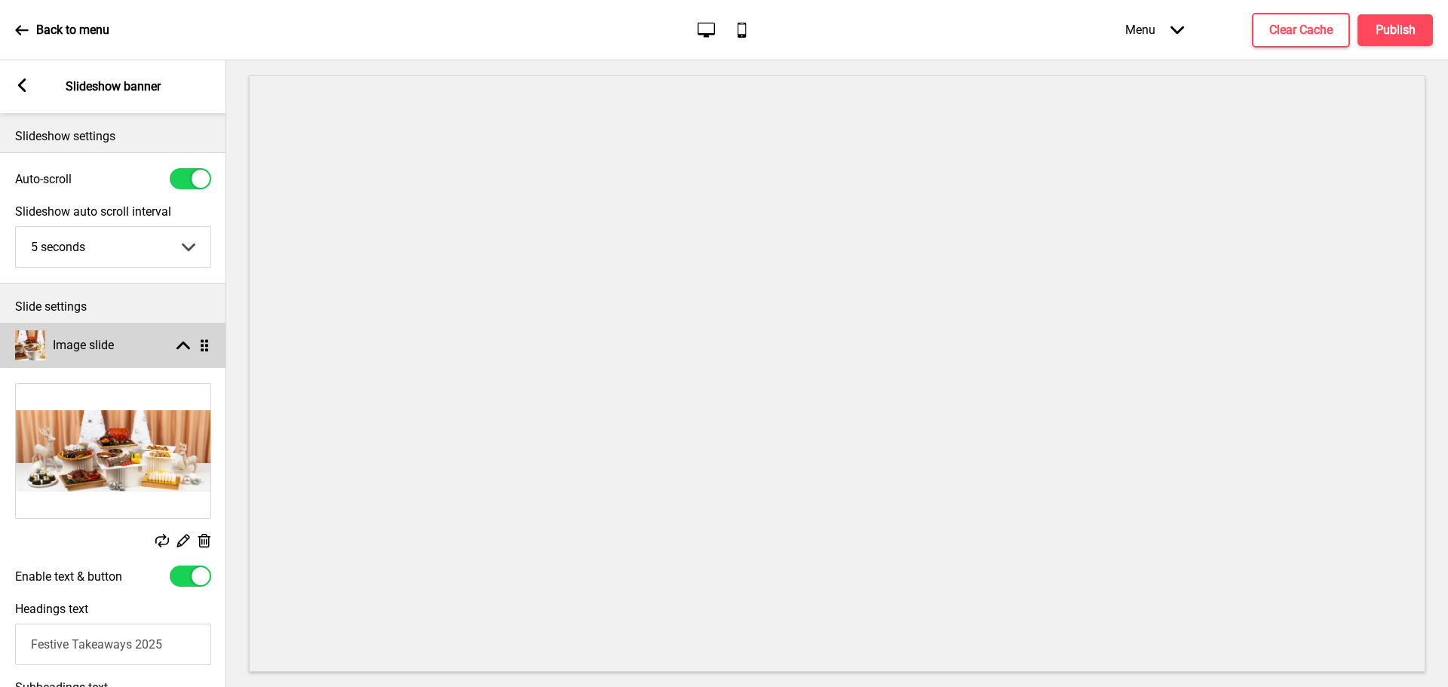
click at [169, 339] on div "Arrow up Drag" at bounding box center [190, 346] width 42 height 14
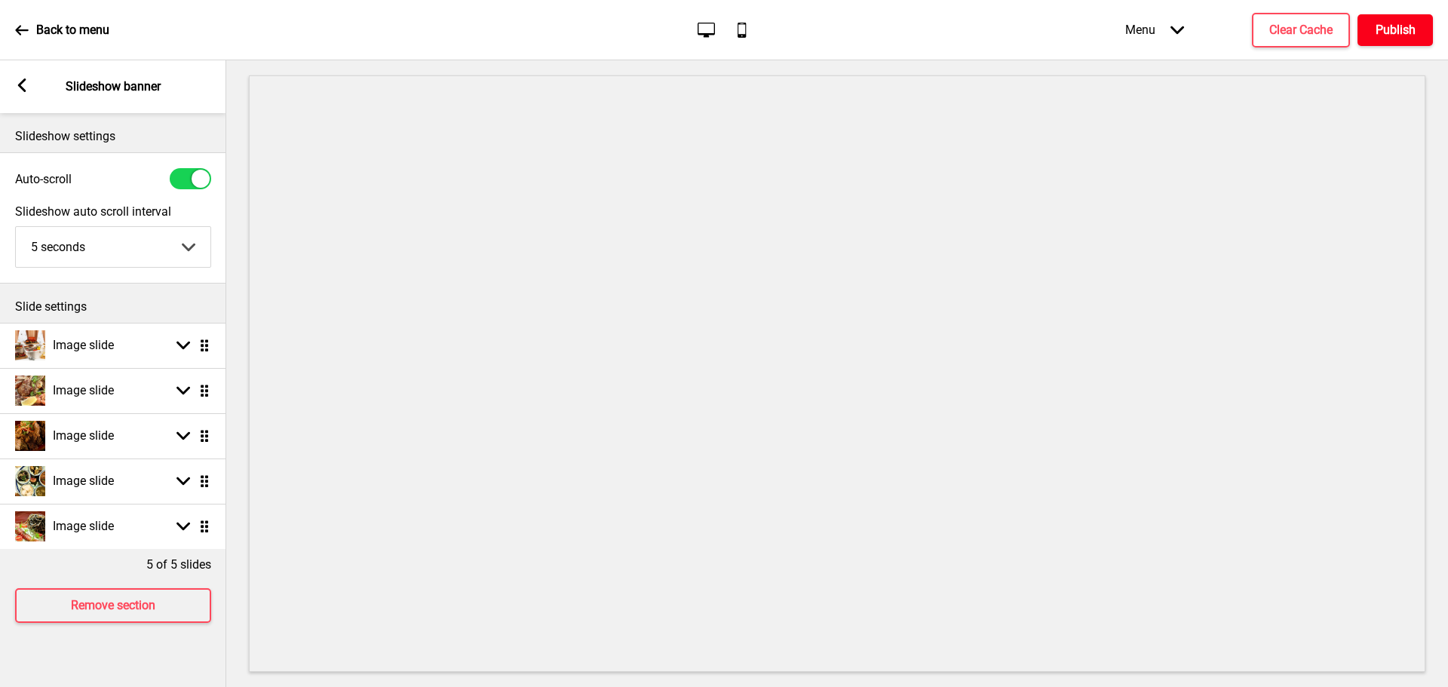
click at [1383, 29] on h4 "Publish" at bounding box center [1396, 30] width 40 height 17
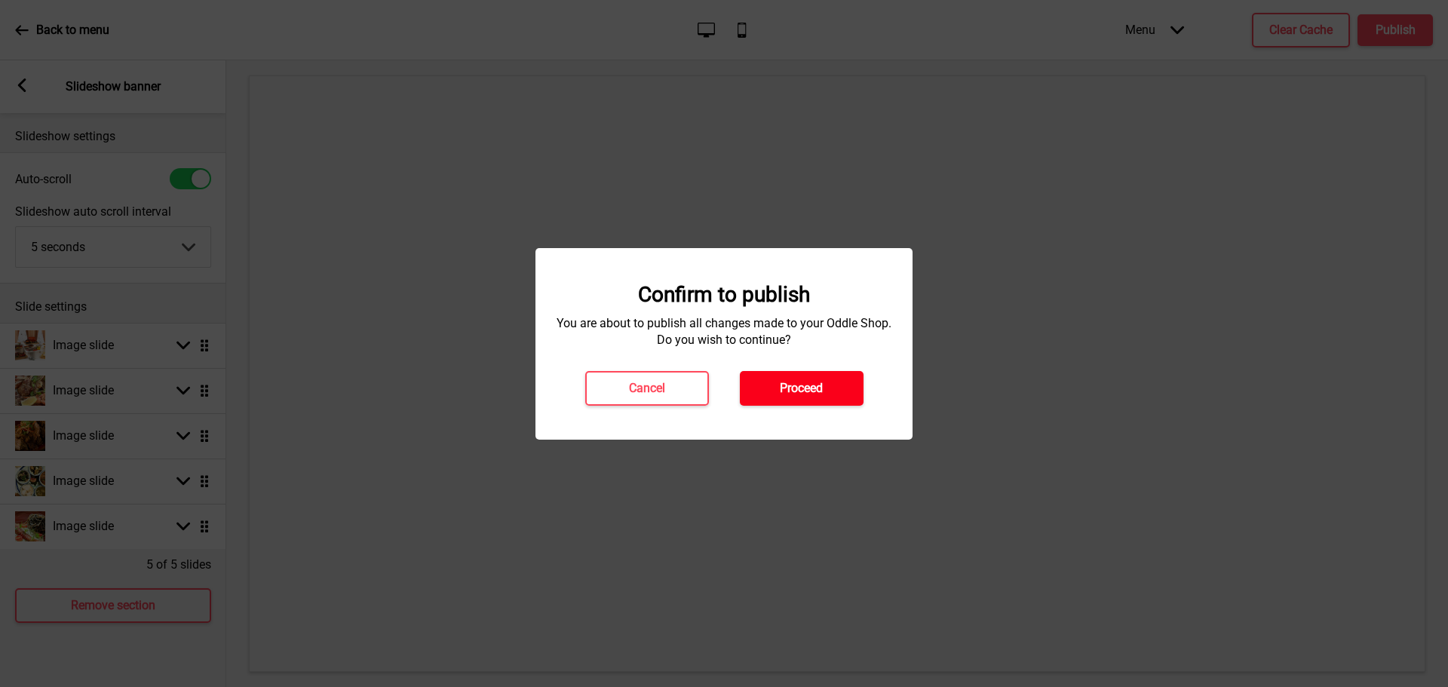
click at [787, 382] on h4 "Proceed" at bounding box center [801, 388] width 43 height 17
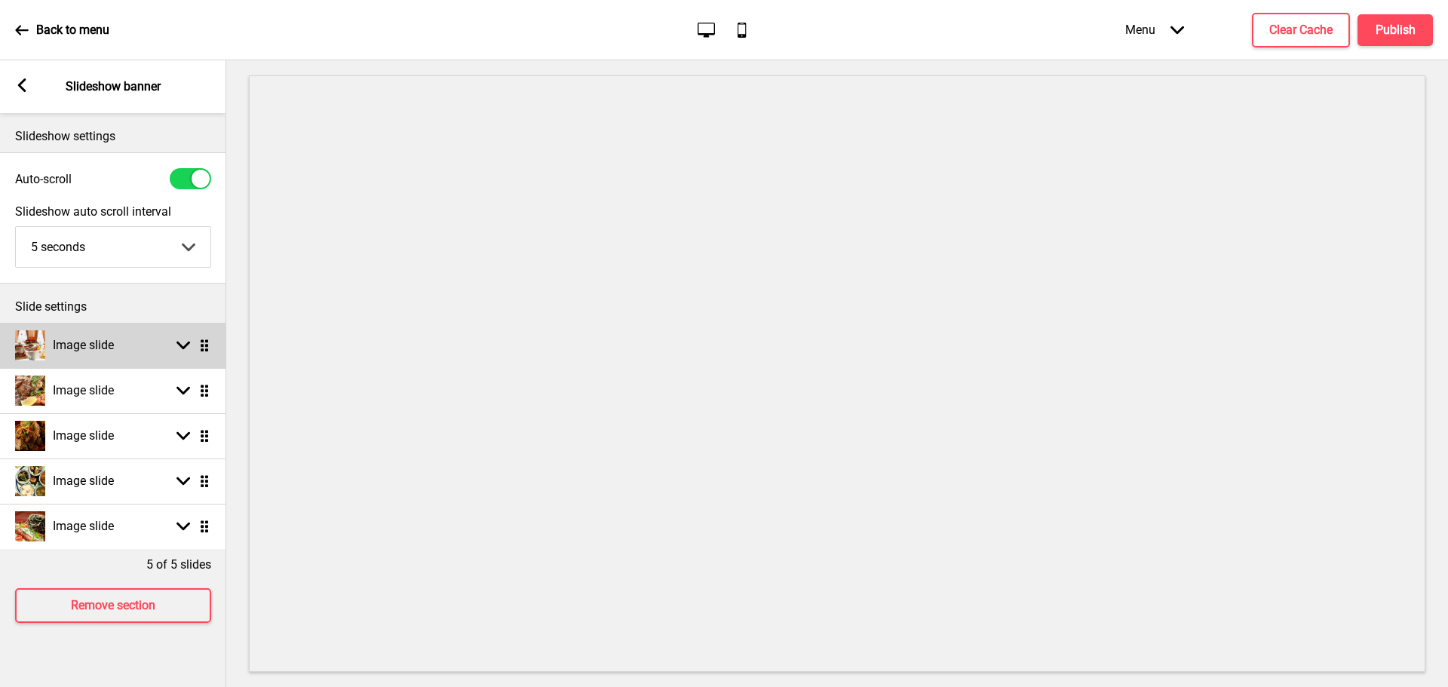
click at [84, 341] on h4 "Image slide" at bounding box center [83, 345] width 61 height 17
select select "right"
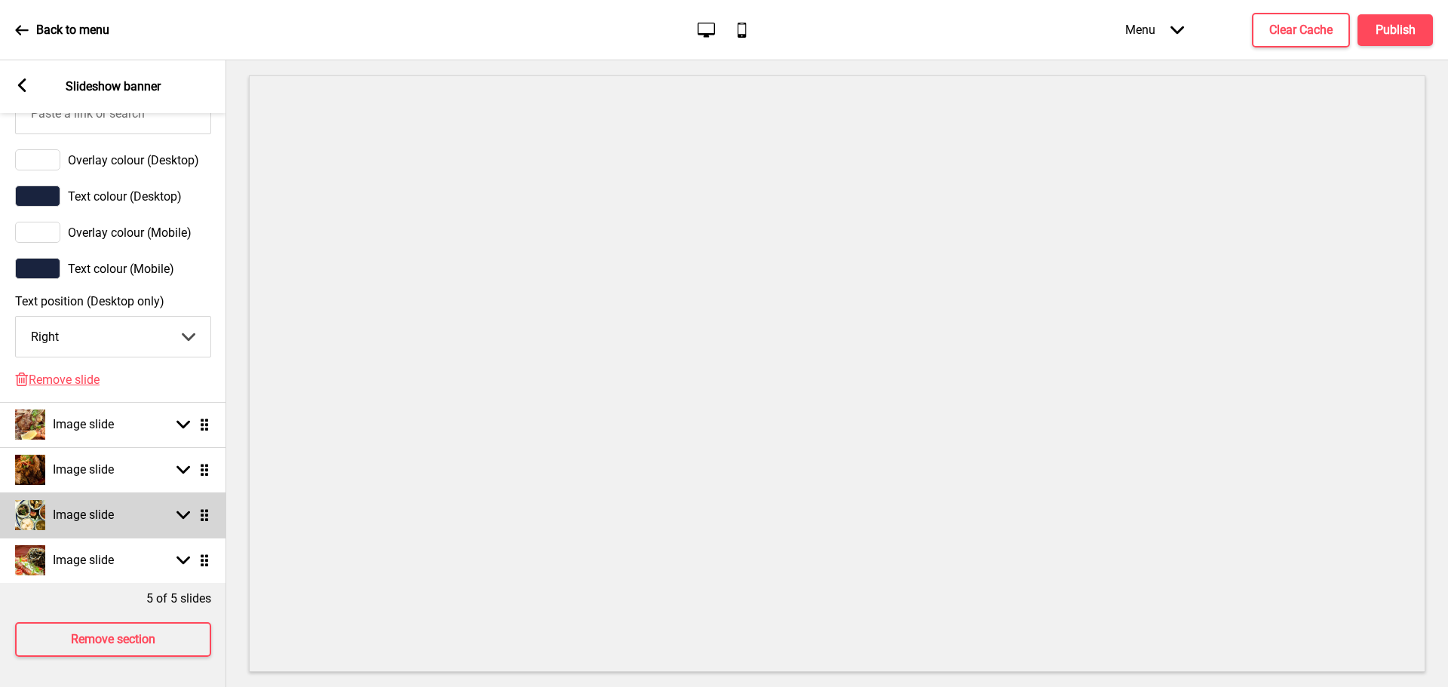
scroll to position [944, 0]
click at [1386, 32] on h4 "Publish" at bounding box center [1396, 30] width 40 height 17
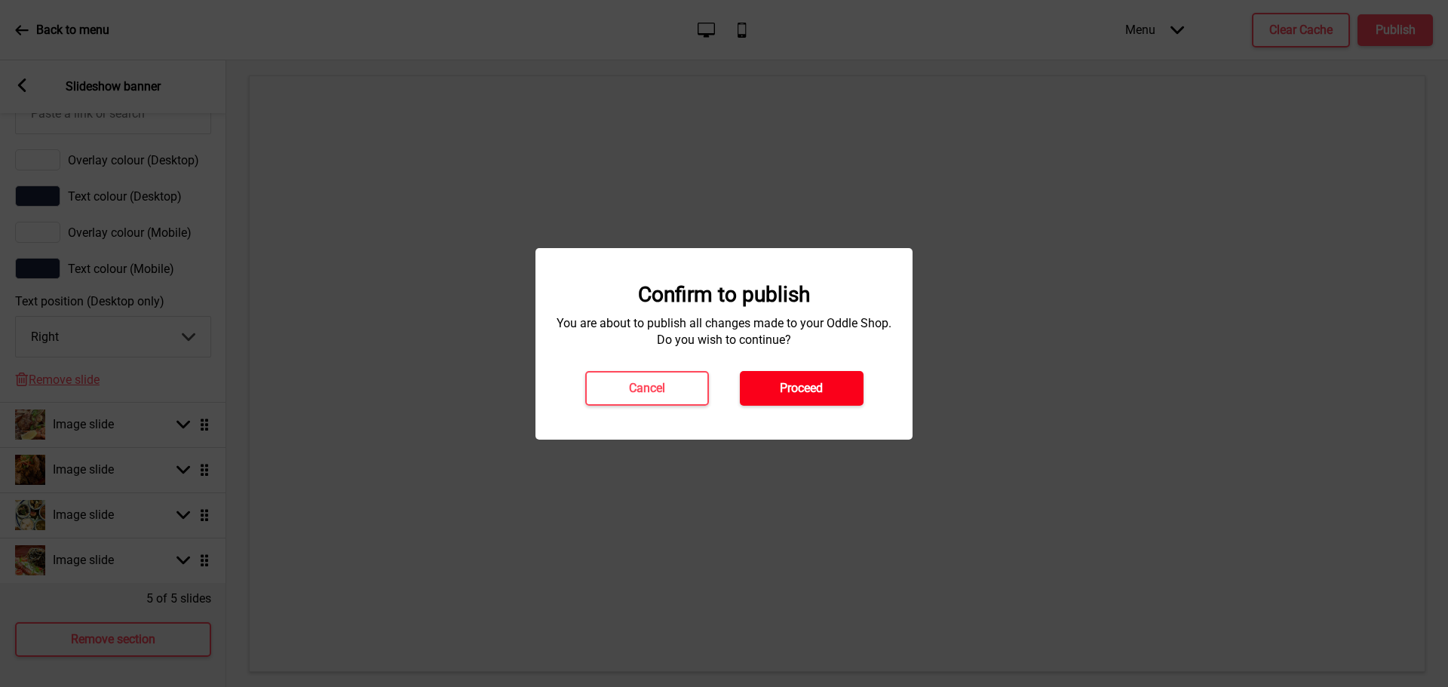
click at [794, 391] on h4 "Proceed" at bounding box center [801, 388] width 43 height 17
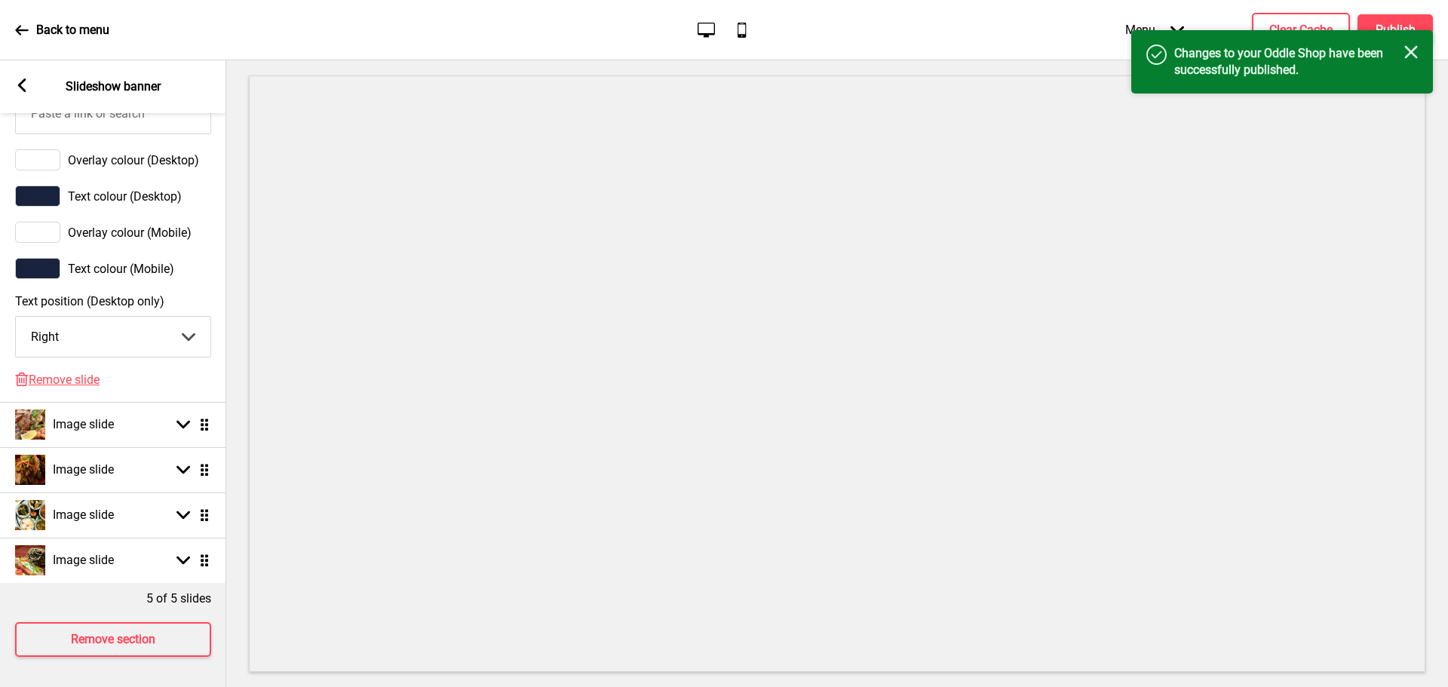
click at [1405, 48] on icon "Close" at bounding box center [1411, 52] width 14 height 14
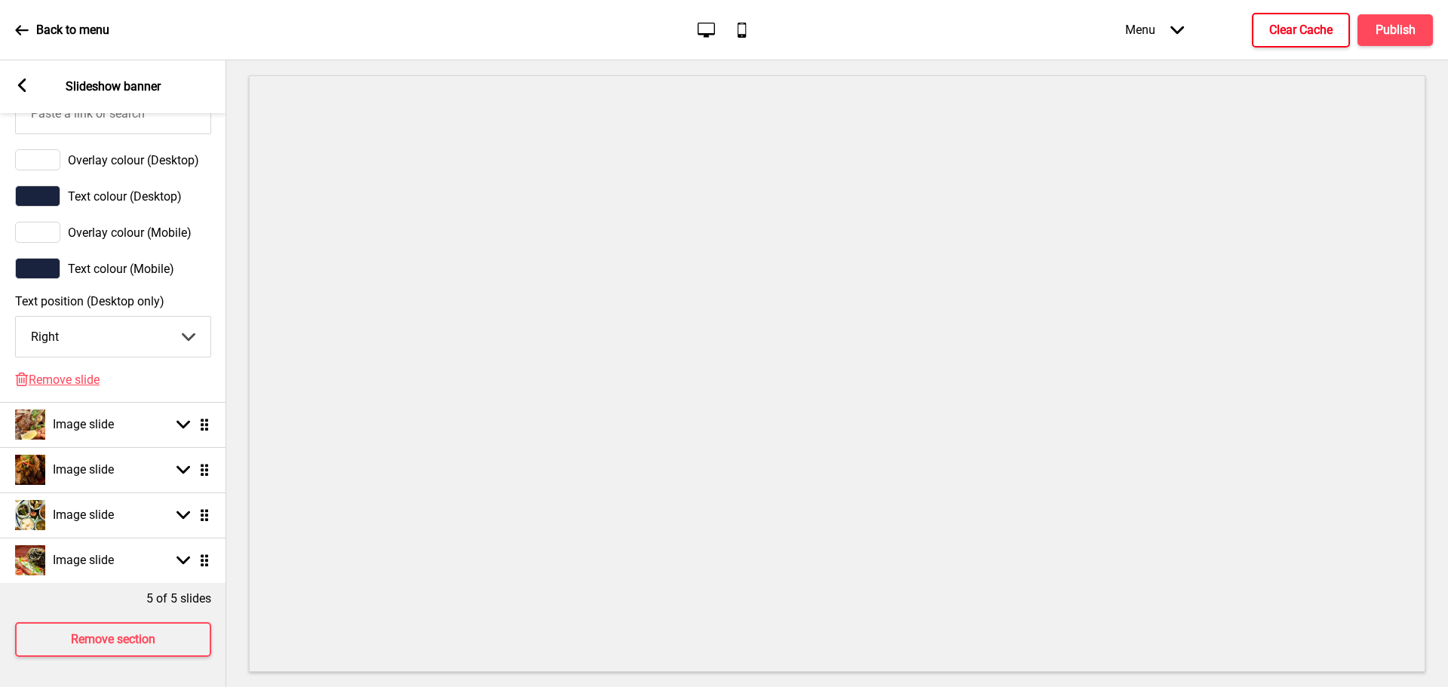
click at [1299, 27] on h4 "Clear Cache" at bounding box center [1300, 30] width 63 height 17
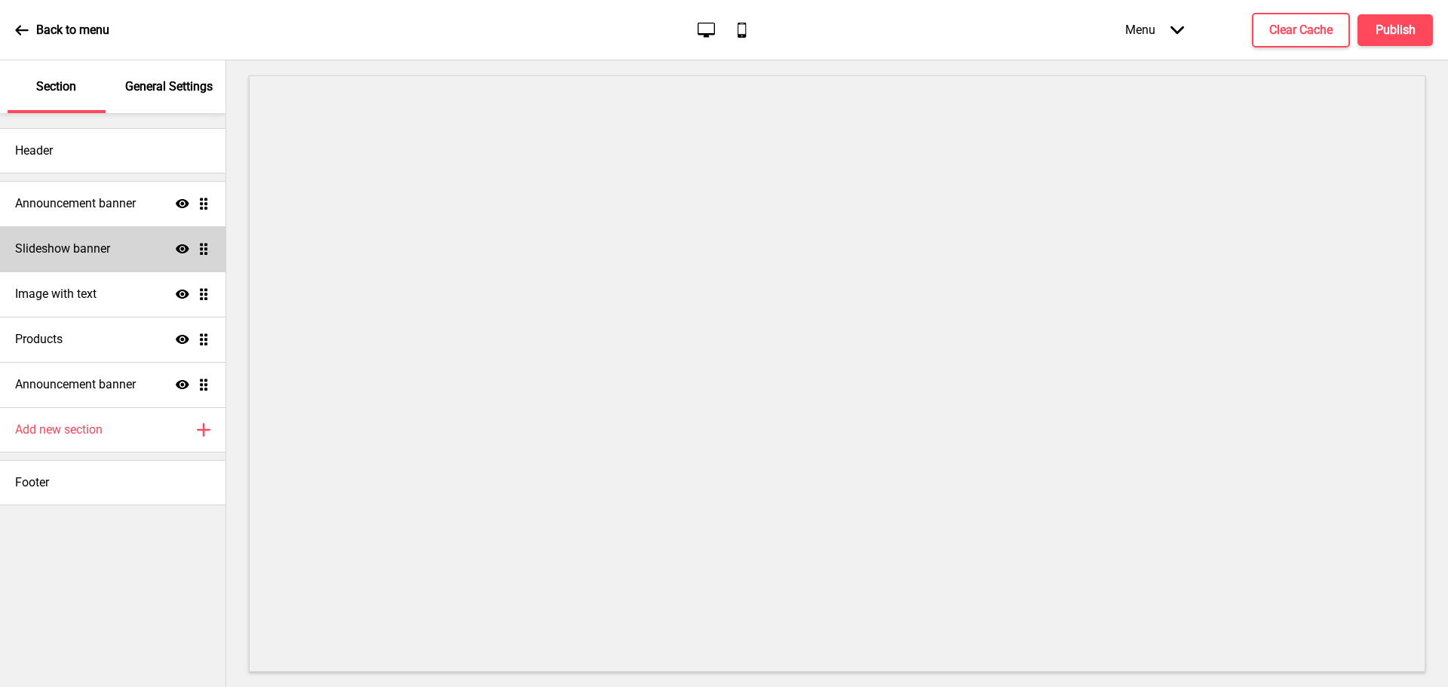
click at [94, 247] on h4 "Slideshow banner" at bounding box center [62, 249] width 95 height 17
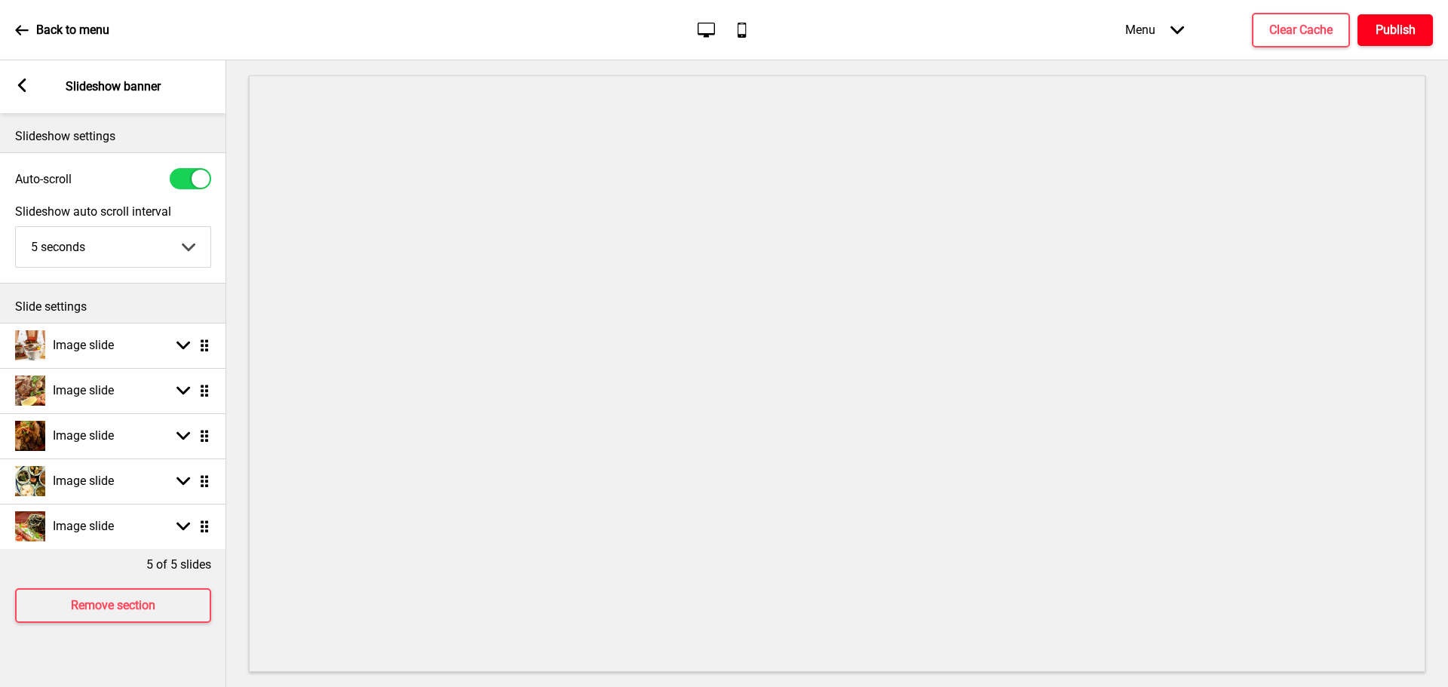
click at [1388, 29] on h4 "Publish" at bounding box center [1396, 30] width 40 height 17
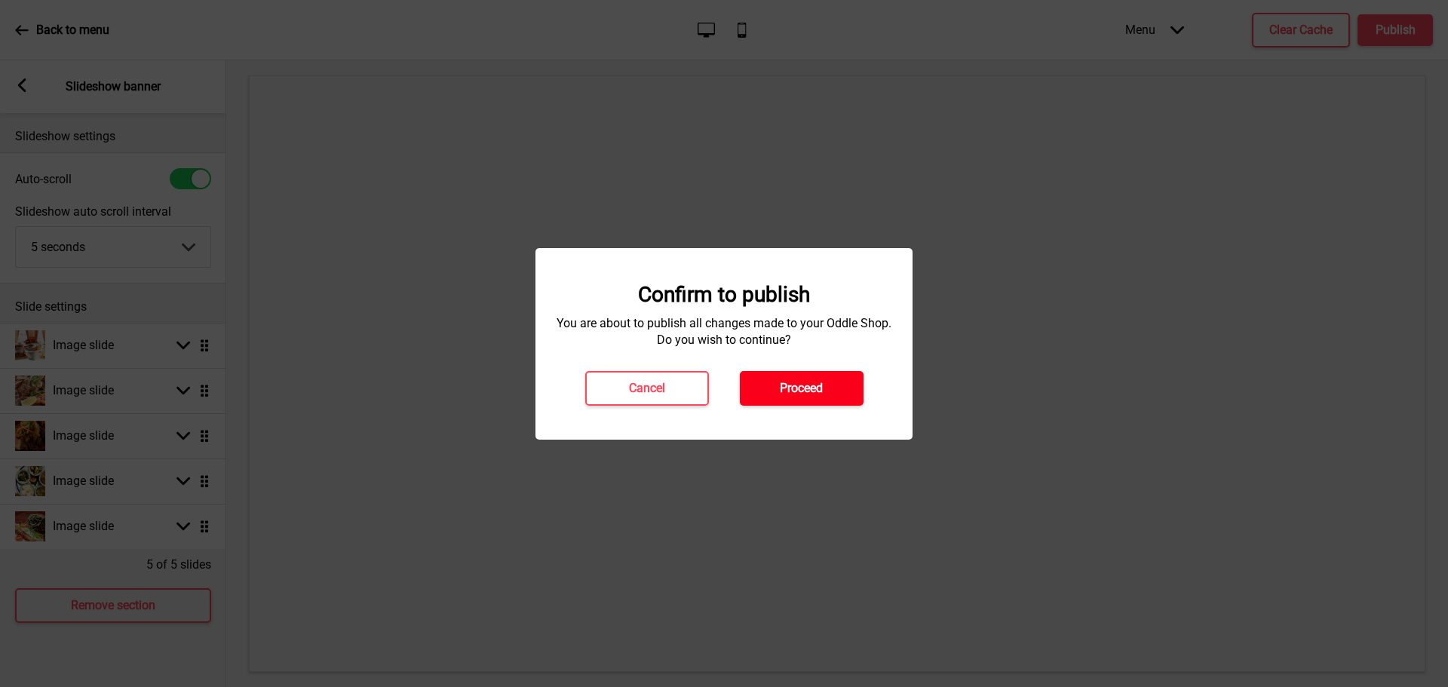
click at [793, 380] on h4 "Proceed" at bounding box center [801, 388] width 43 height 17
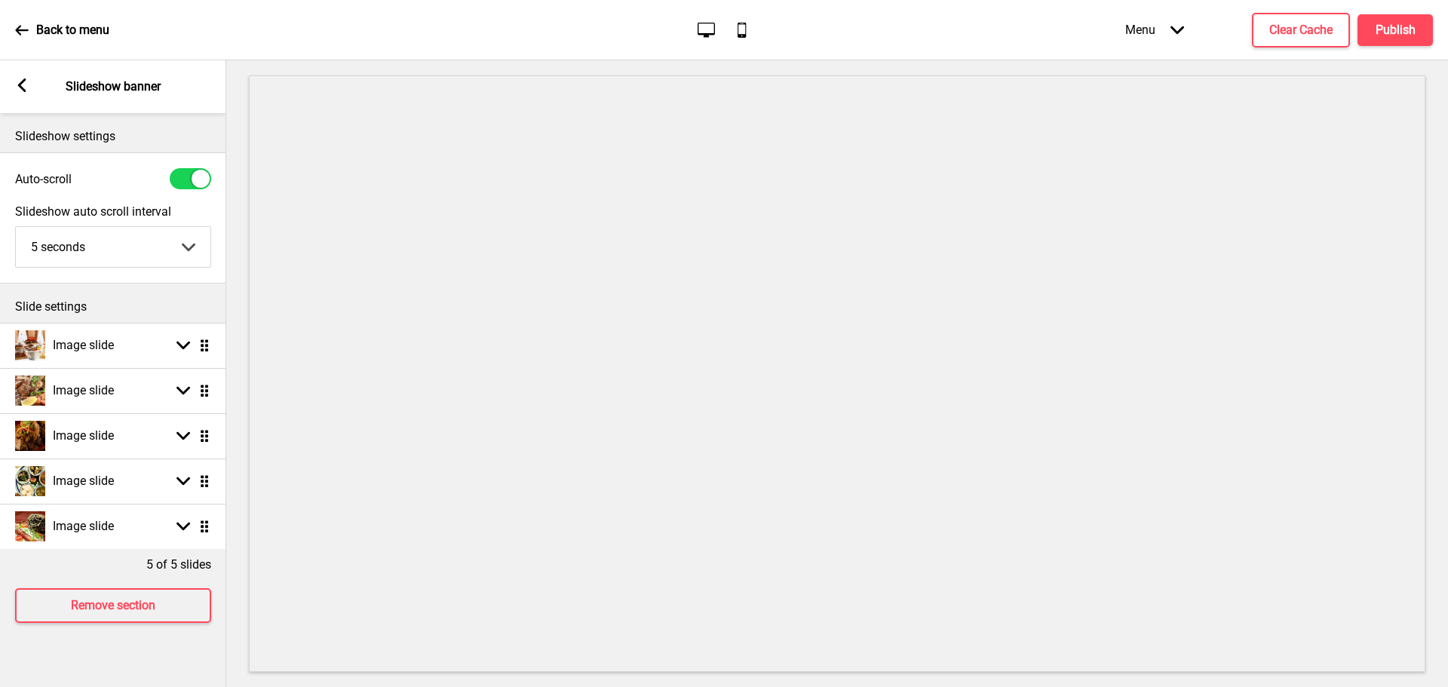
click at [23, 75] on div "Arrow left Slideshow banner" at bounding box center [113, 86] width 226 height 53
click at [23, 85] on rect at bounding box center [22, 85] width 14 height 14
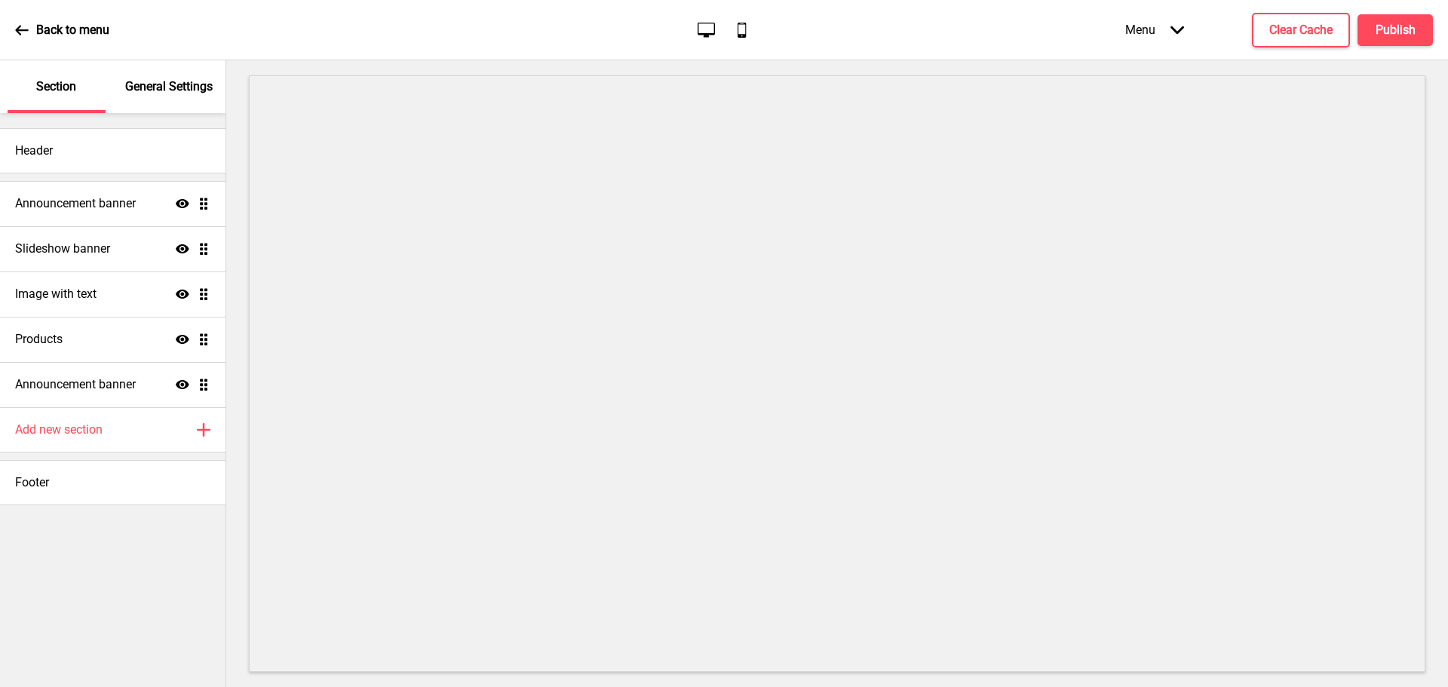
click at [15, 23] on icon at bounding box center [22, 30] width 14 height 14
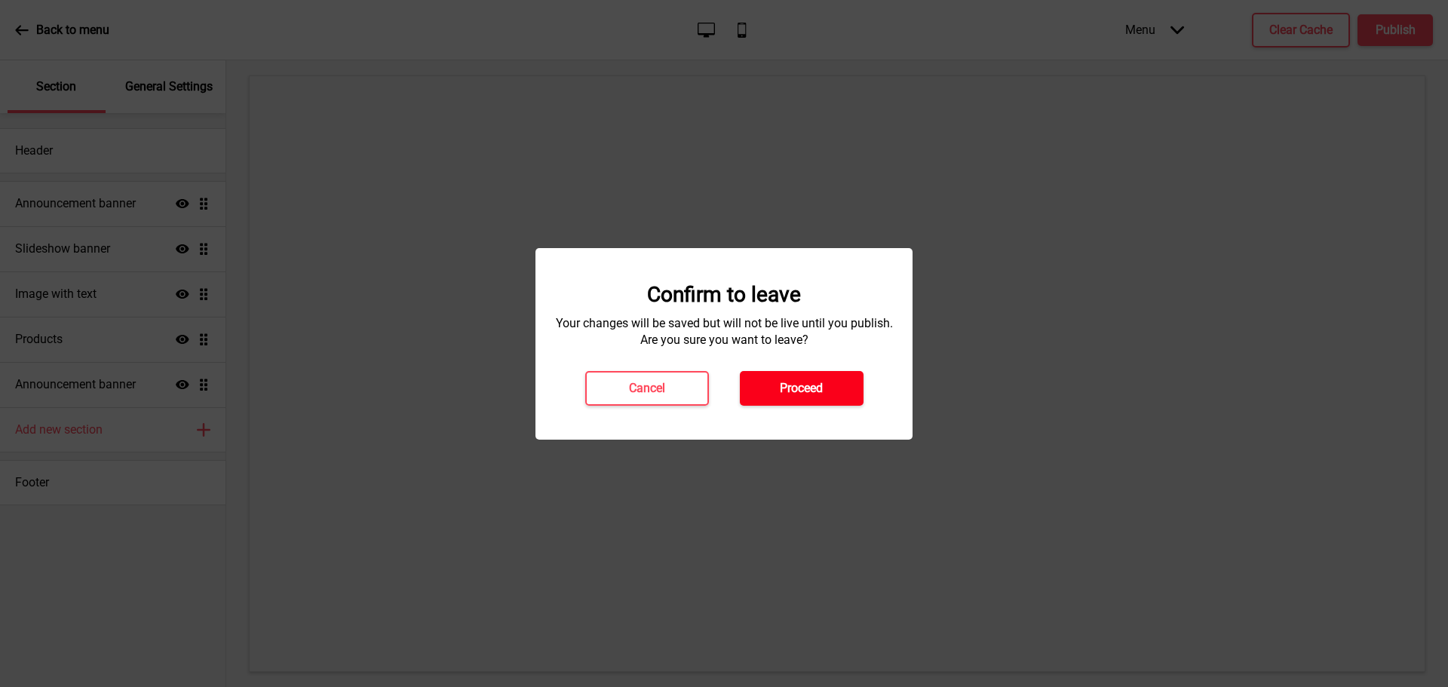
click at [792, 380] on h4 "Proceed" at bounding box center [801, 388] width 43 height 17
